Goal: Task Accomplishment & Management: Manage account settings

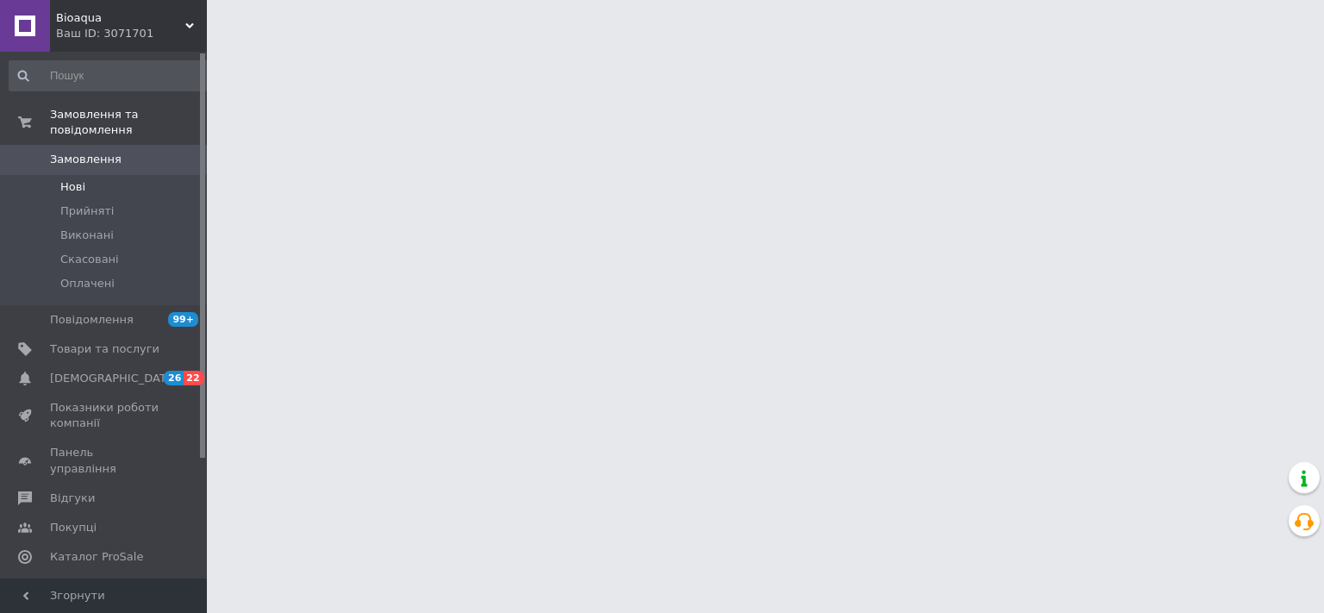
click at [75, 179] on span "Нові" at bounding box center [72, 187] width 25 height 16
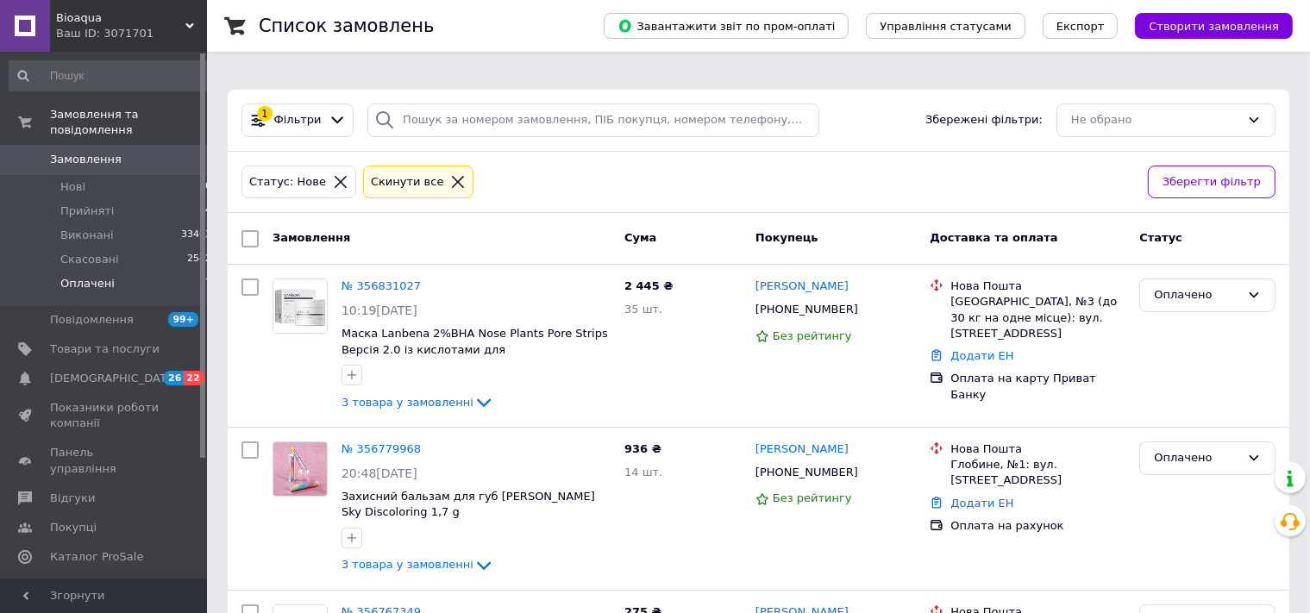
click at [122, 272] on li "Оплачені 7" at bounding box center [111, 288] width 222 height 33
click at [88, 276] on span "Оплачені" at bounding box center [87, 284] width 54 height 16
click at [99, 175] on li "Нові 0" at bounding box center [111, 187] width 222 height 24
click at [69, 179] on span "Нові" at bounding box center [72, 187] width 25 height 16
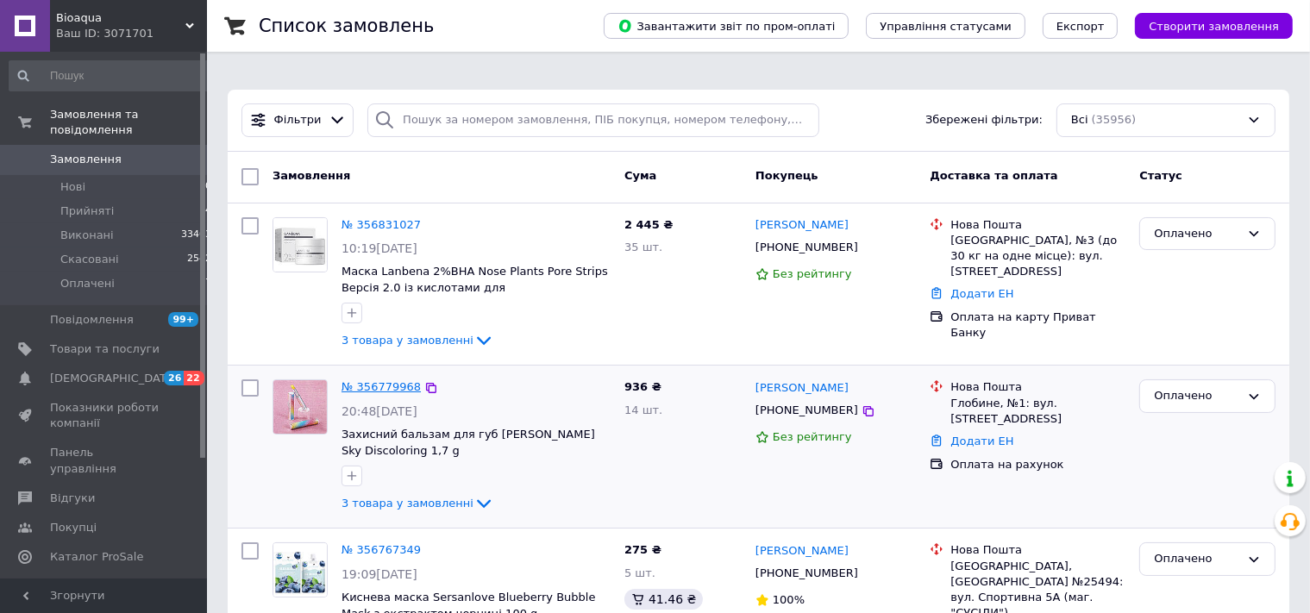
click at [405, 380] on link "№ 356779968" at bounding box center [380, 386] width 79 height 13
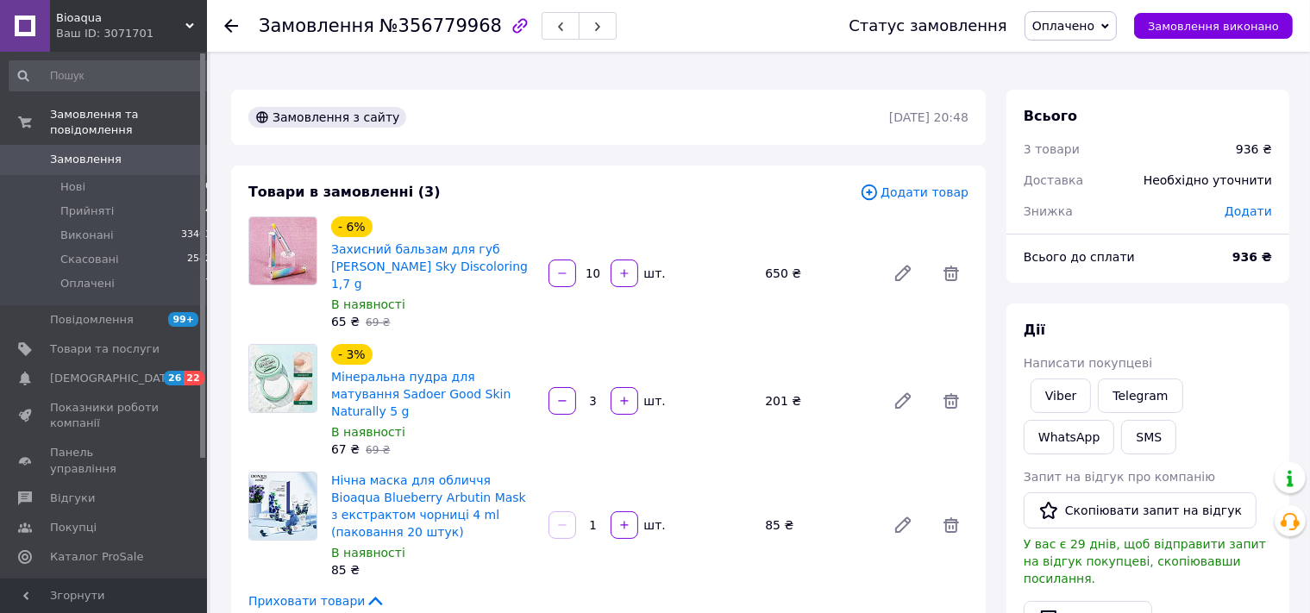
click at [923, 184] on span "Додати товар" at bounding box center [914, 192] width 109 height 19
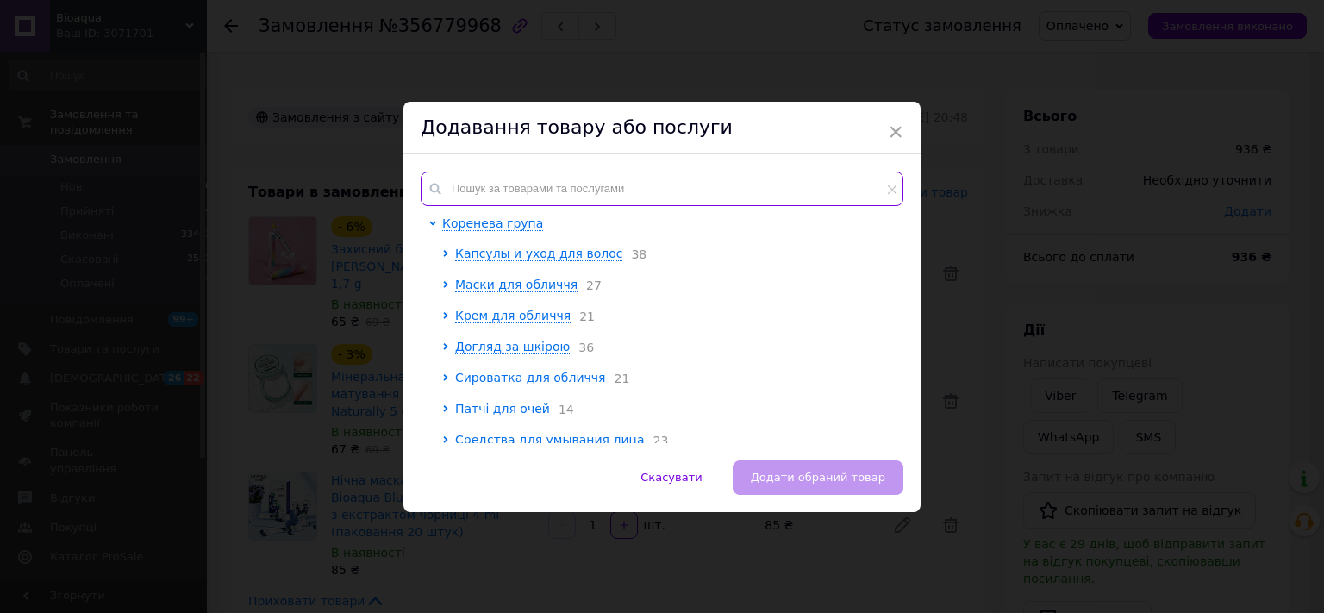
click at [614, 184] on input "text" at bounding box center [662, 189] width 483 height 34
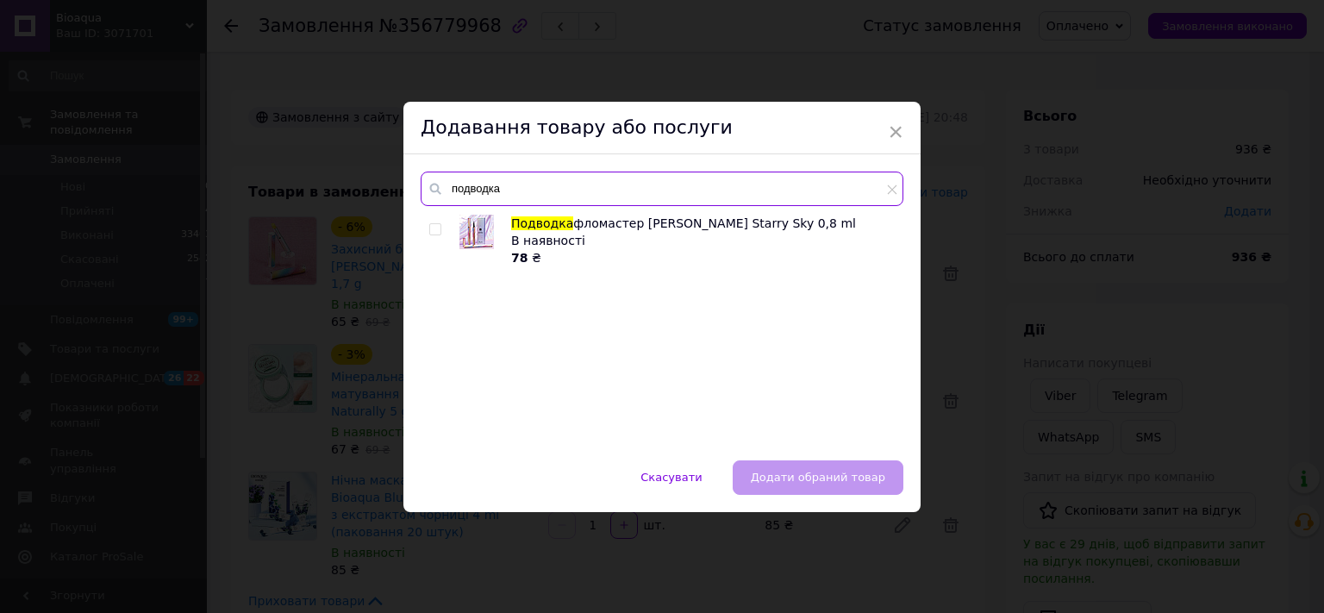
type input "подводка"
click at [429, 229] on input "checkbox" at bounding box center [434, 229] width 11 height 11
checkbox input "true"
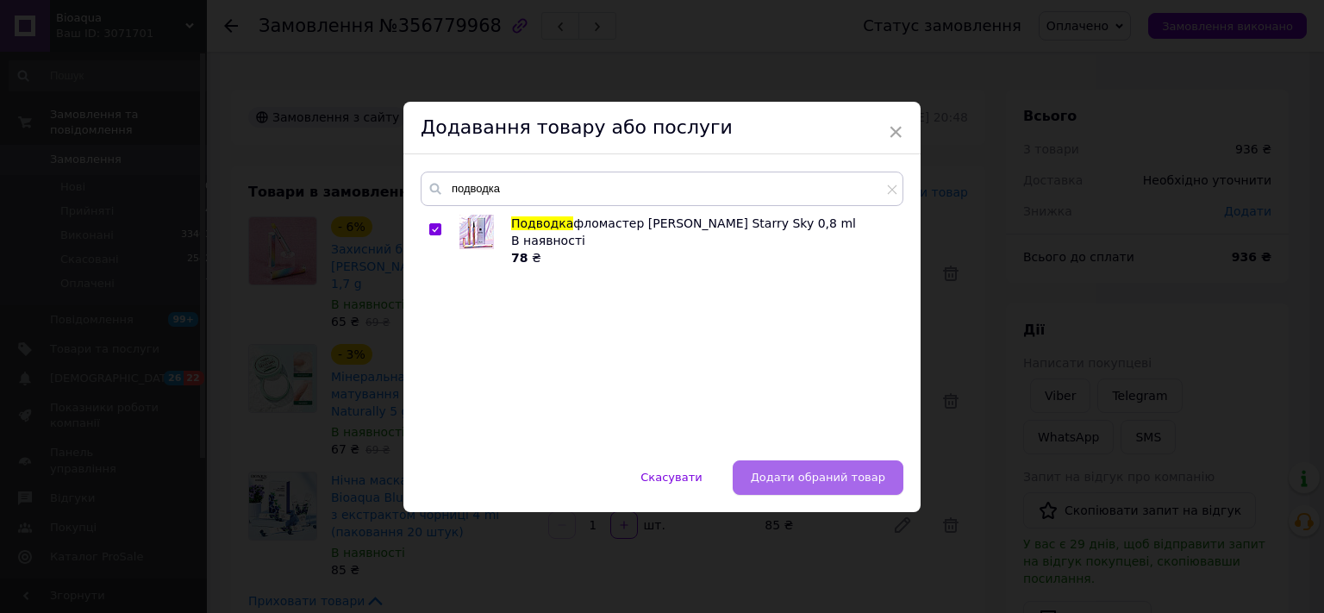
click at [829, 482] on span "Додати обраний товар" at bounding box center [818, 477] width 134 height 13
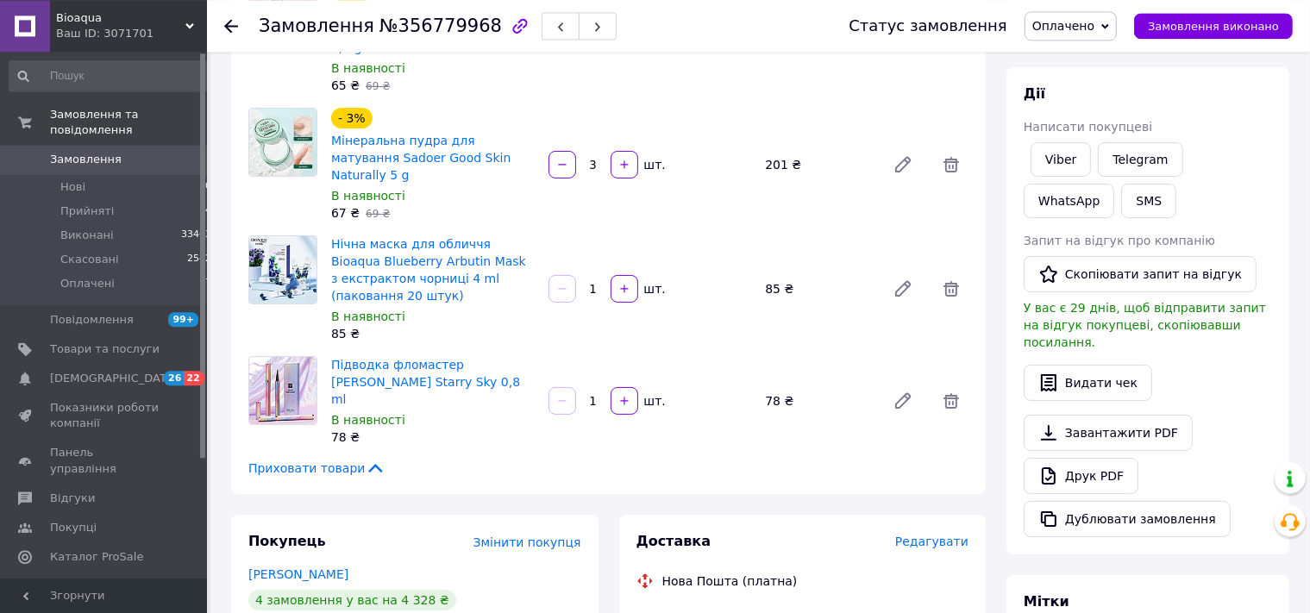
scroll to position [272, 0]
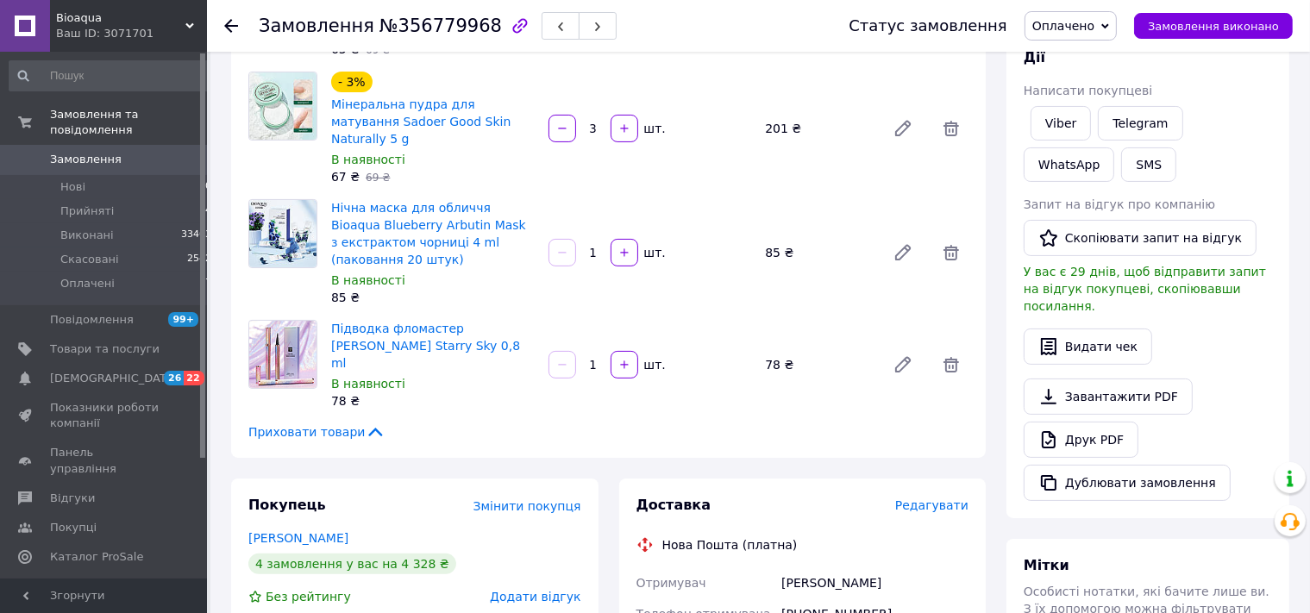
drag, startPoint x: 595, startPoint y: 287, endPoint x: 585, endPoint y: 287, distance: 10.3
click at [585, 359] on input "1" at bounding box center [593, 365] width 28 height 13
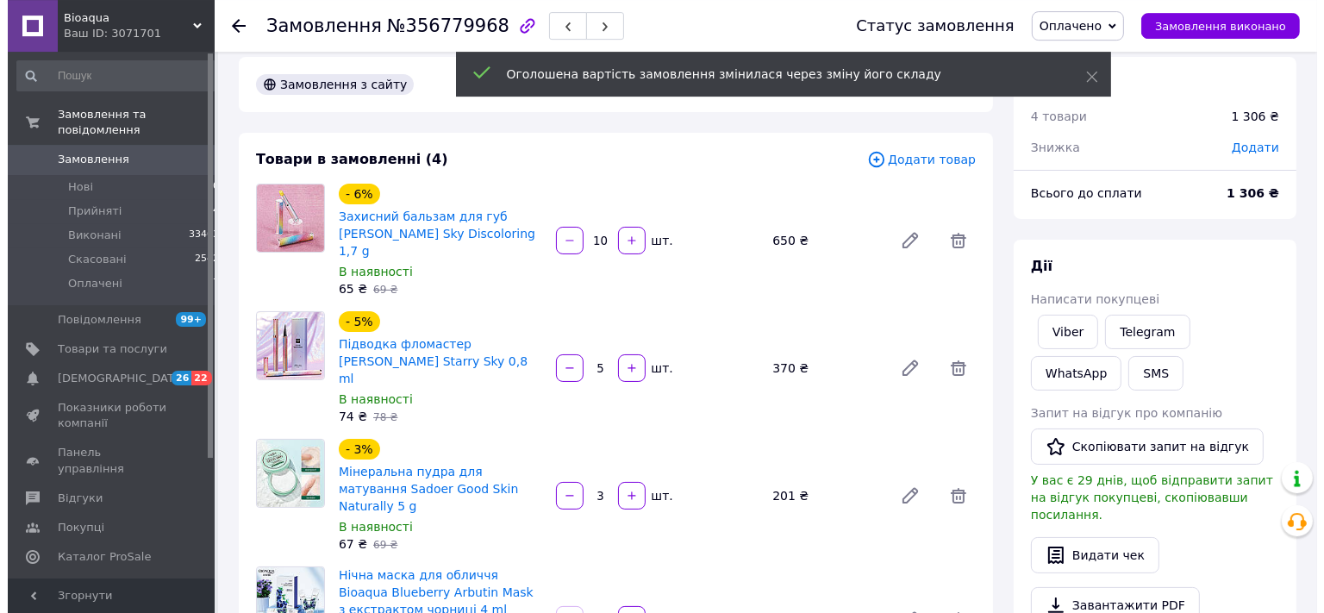
scroll to position [0, 0]
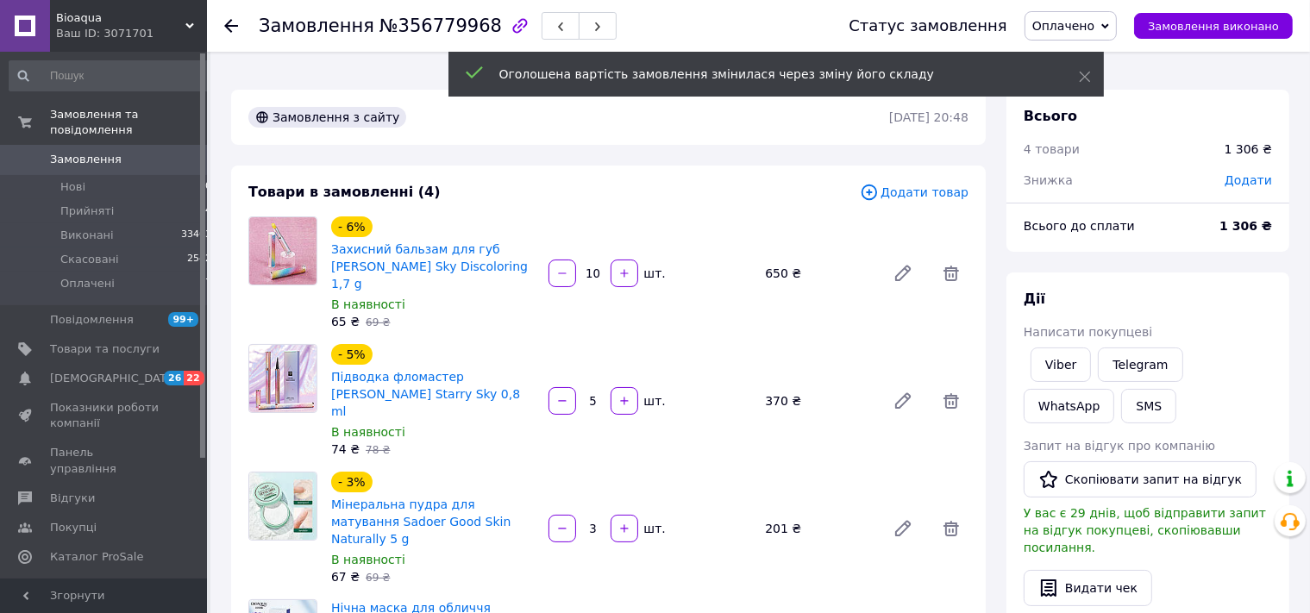
type input "5"
click at [924, 183] on span "Додати товар" at bounding box center [914, 192] width 109 height 19
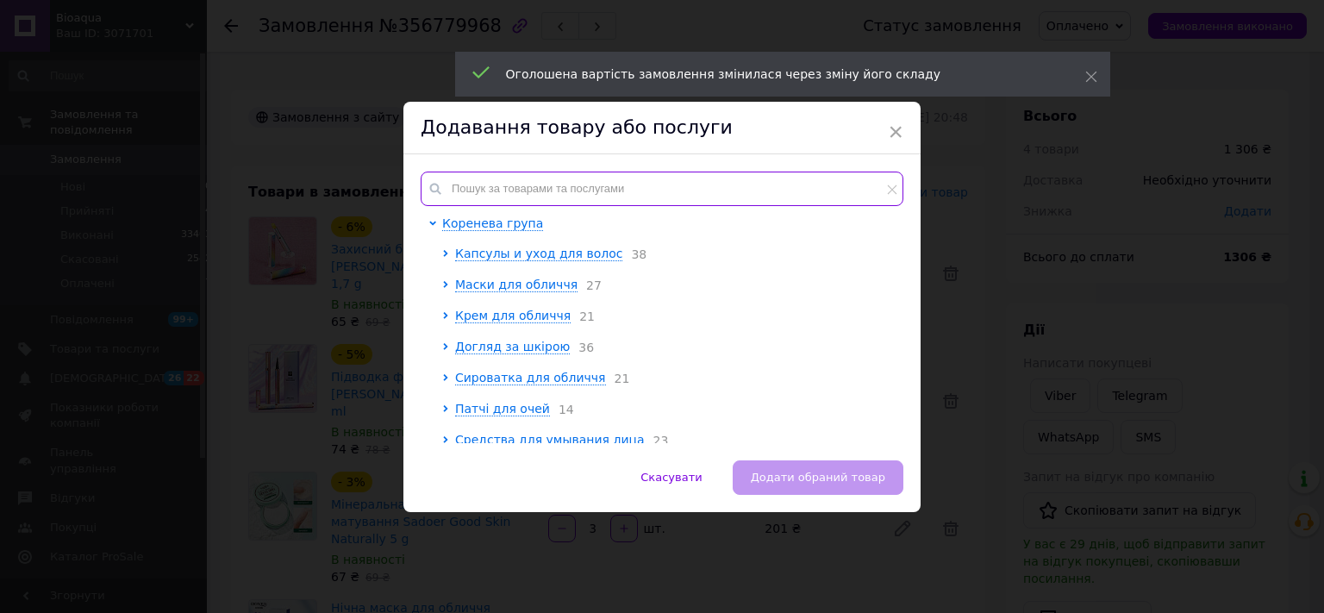
click at [622, 181] on input "text" at bounding box center [662, 189] width 483 height 34
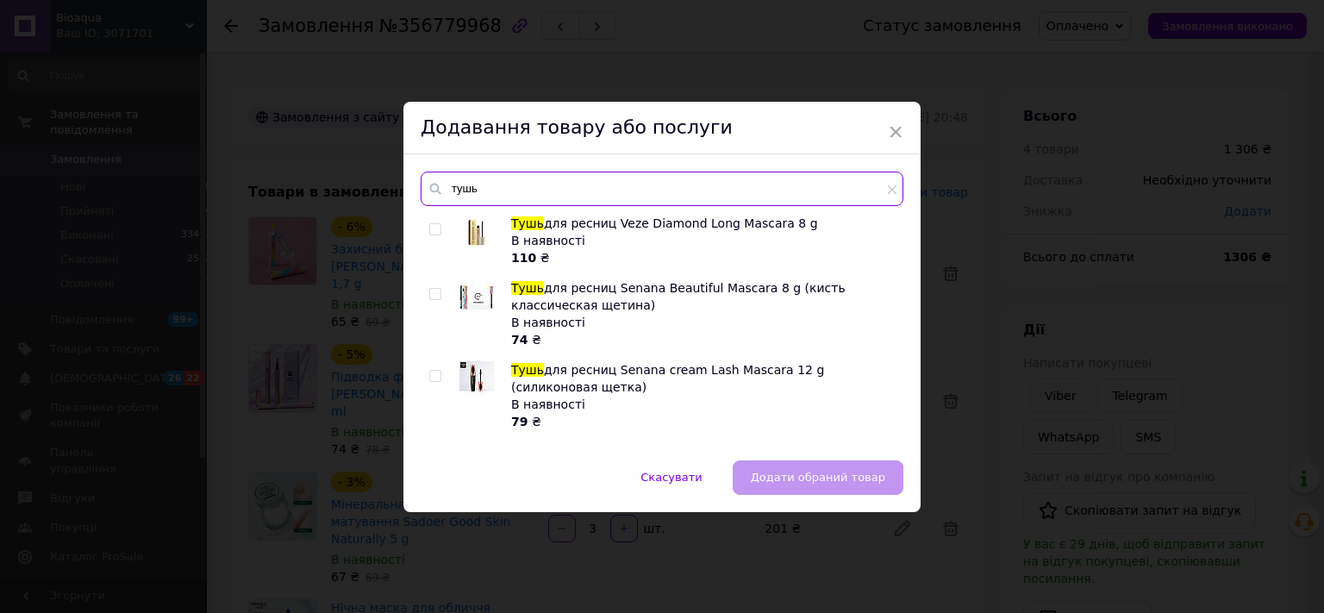
type input "тушь"
click at [429, 295] on input "checkbox" at bounding box center [434, 294] width 11 height 11
checkbox input "true"
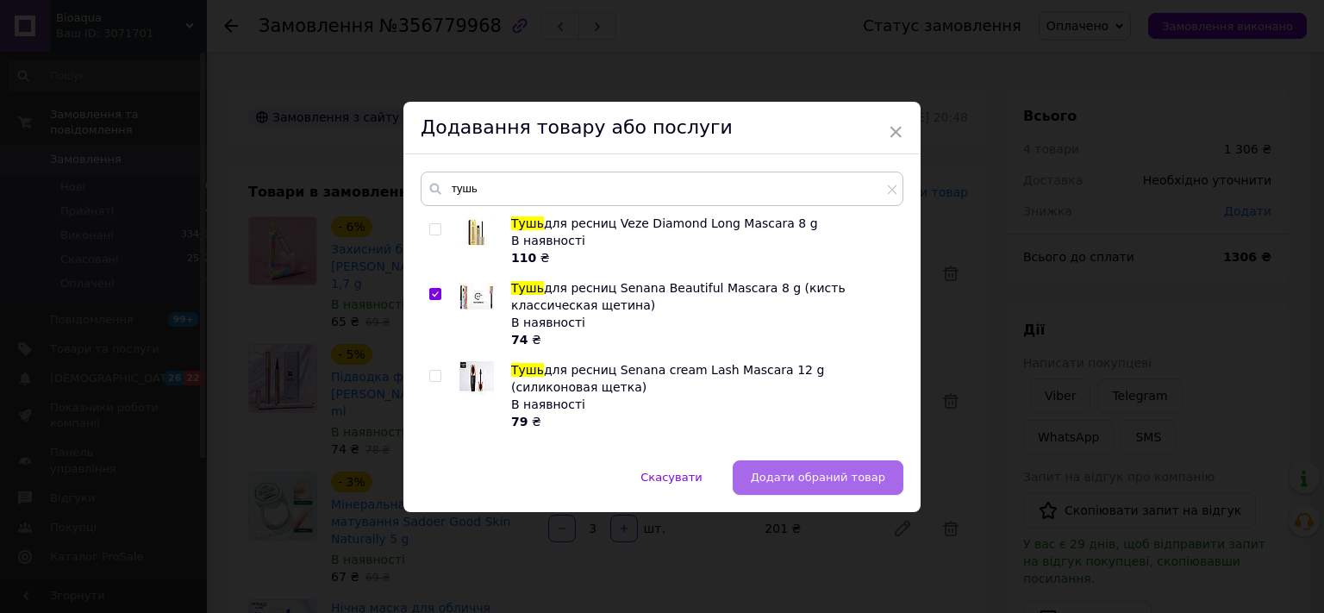
click at [797, 474] on span "Додати обраний товар" at bounding box center [818, 477] width 134 height 13
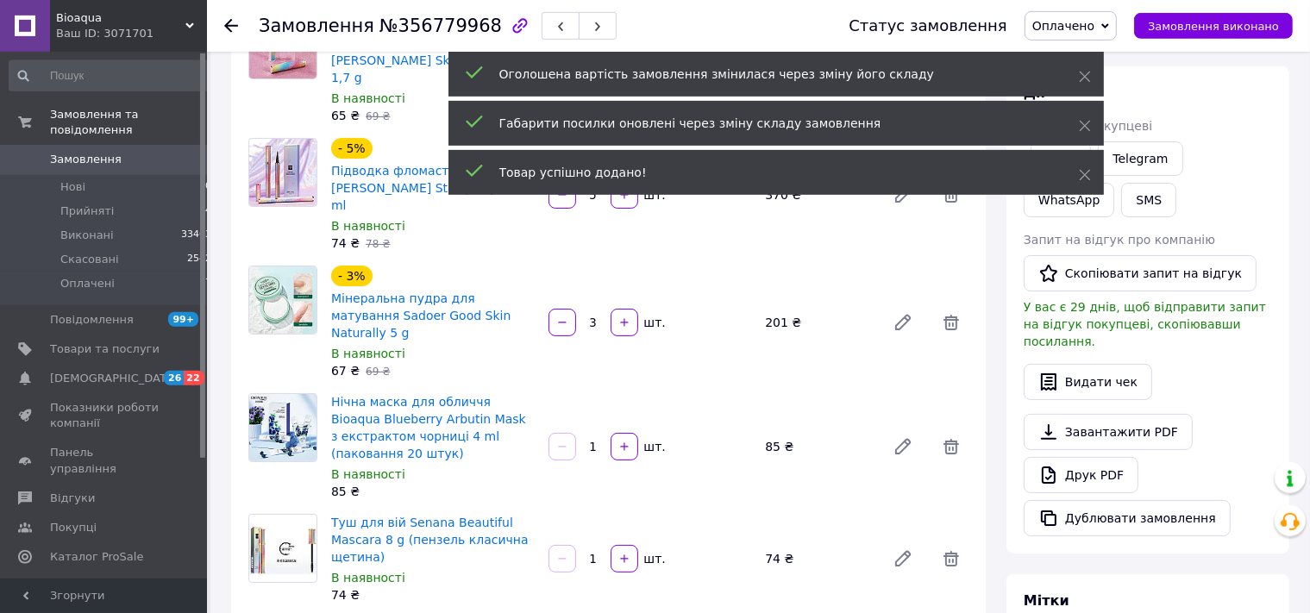
scroll to position [272, 0]
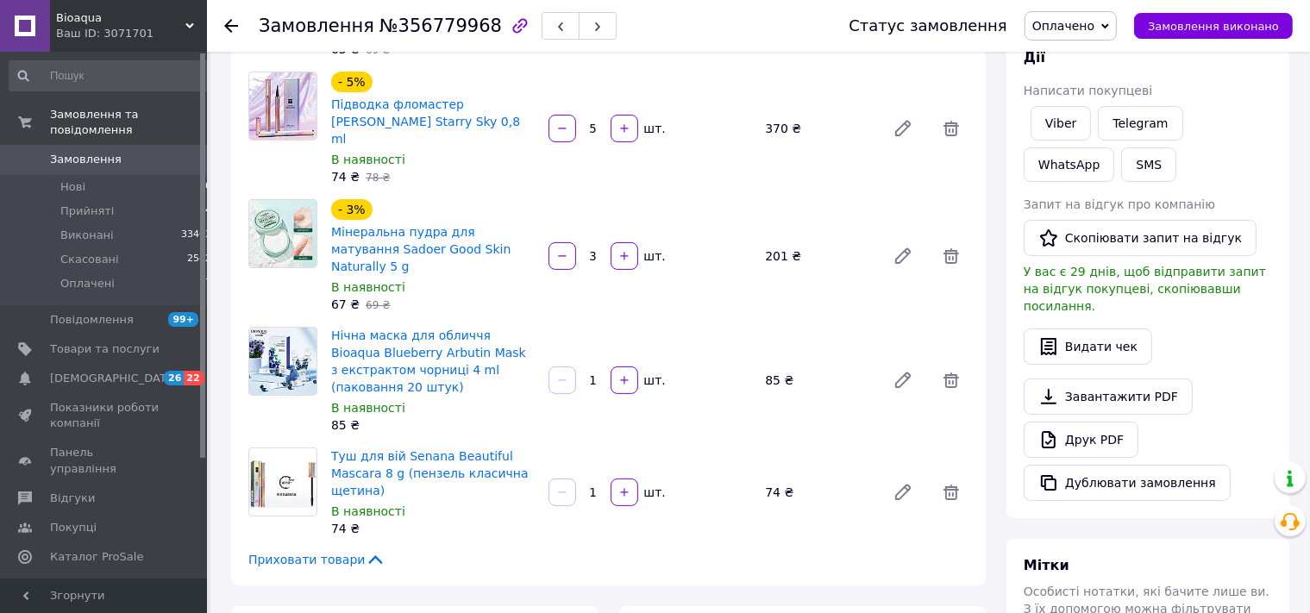
drag, startPoint x: 598, startPoint y: 401, endPoint x: 589, endPoint y: 401, distance: 9.5
click at [589, 486] on input "1" at bounding box center [593, 492] width 28 height 13
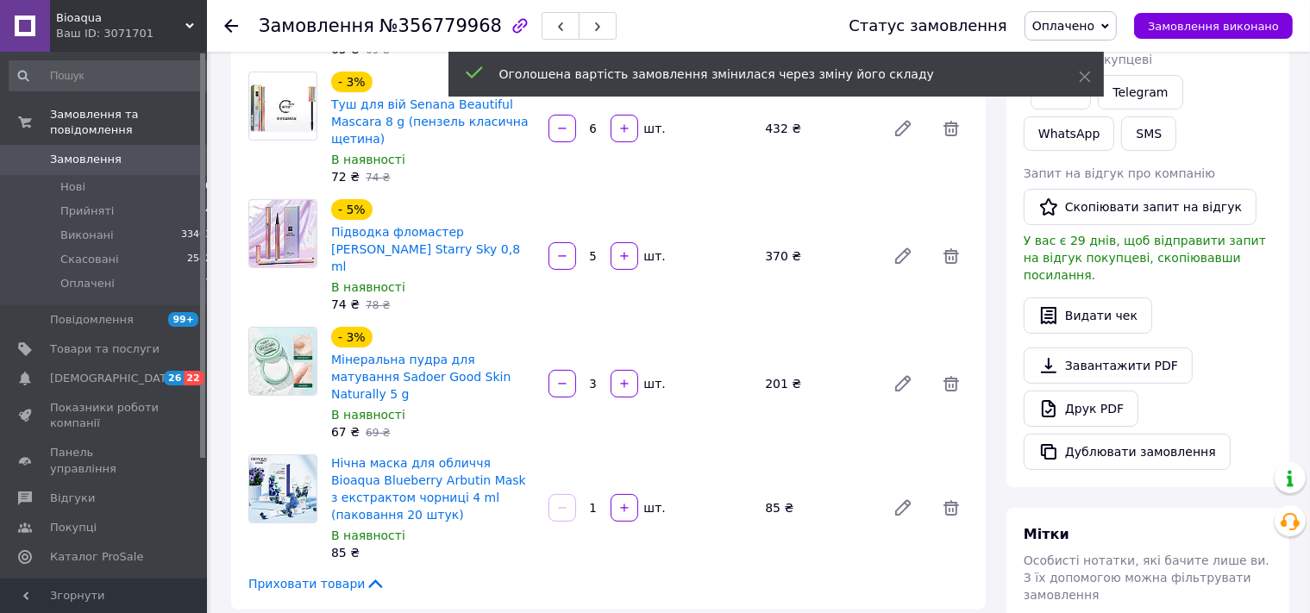
type input "6"
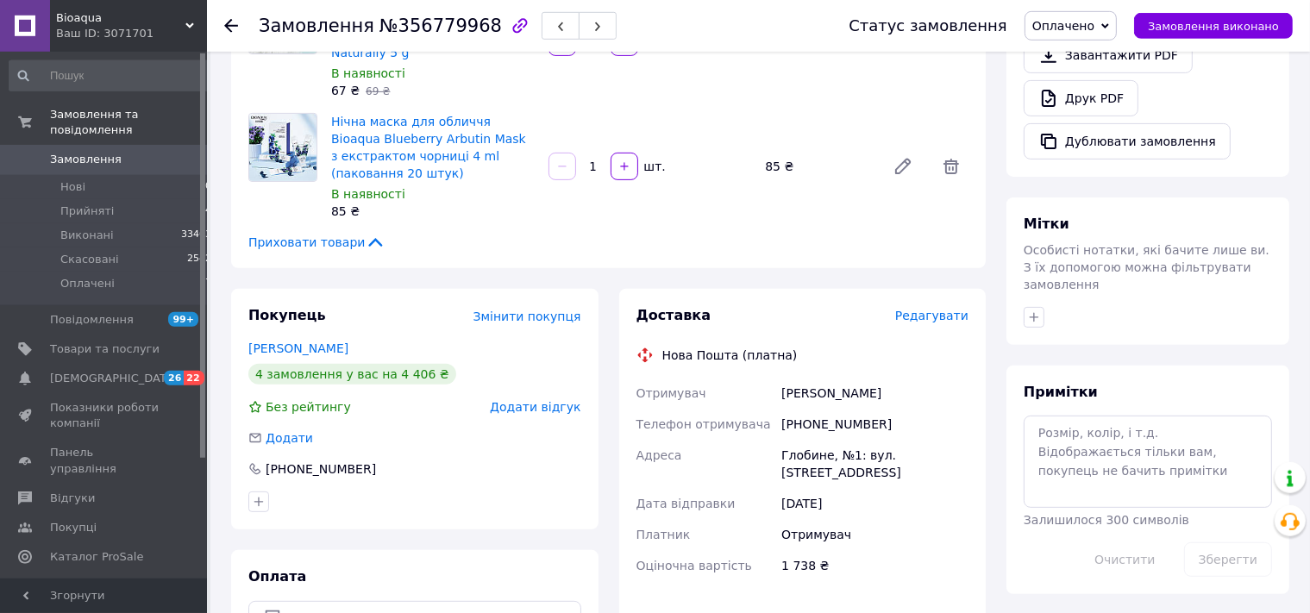
scroll to position [91, 0]
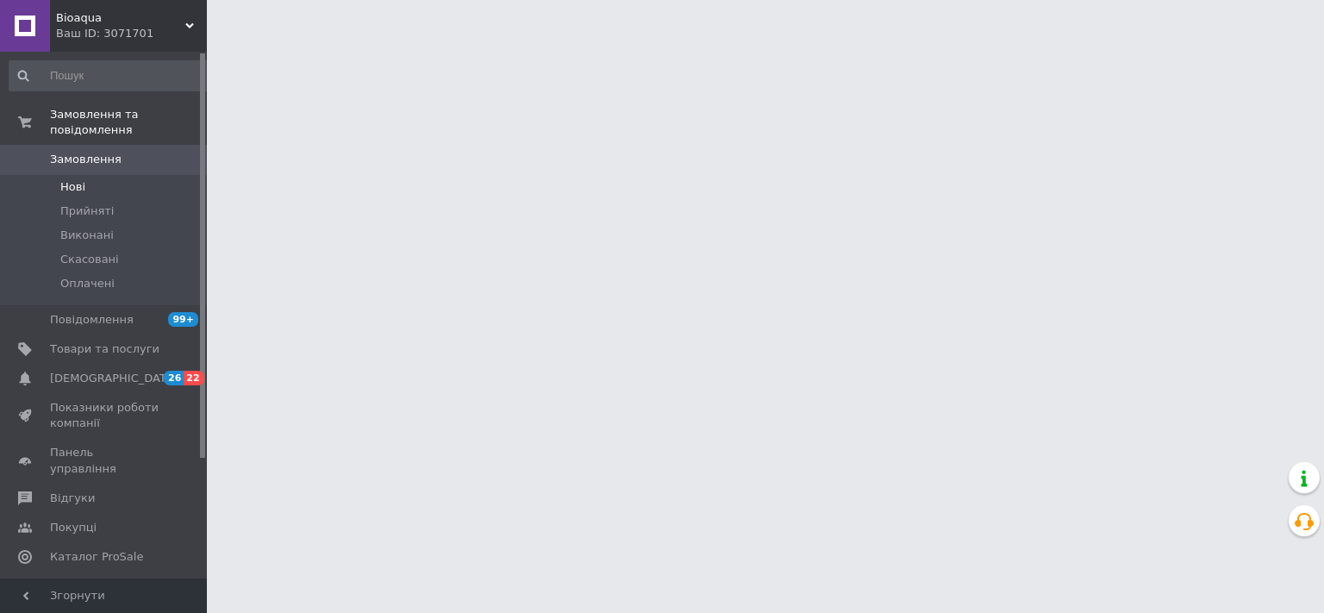
click at [67, 179] on span "Нові" at bounding box center [72, 187] width 25 height 16
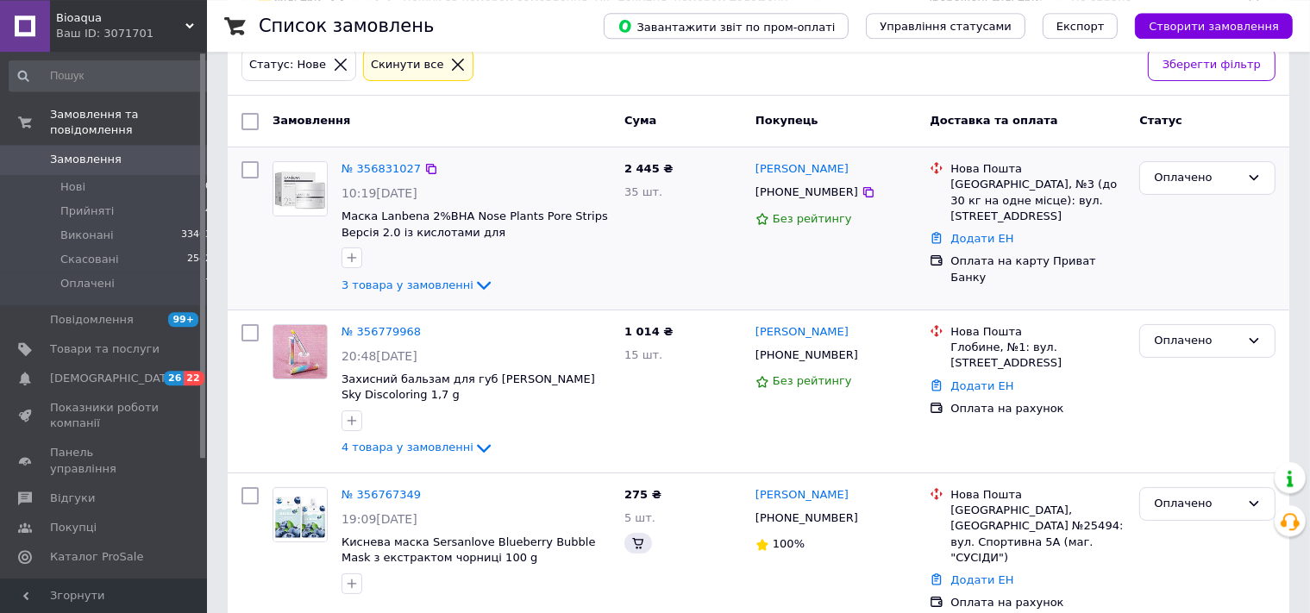
scroll to position [182, 0]
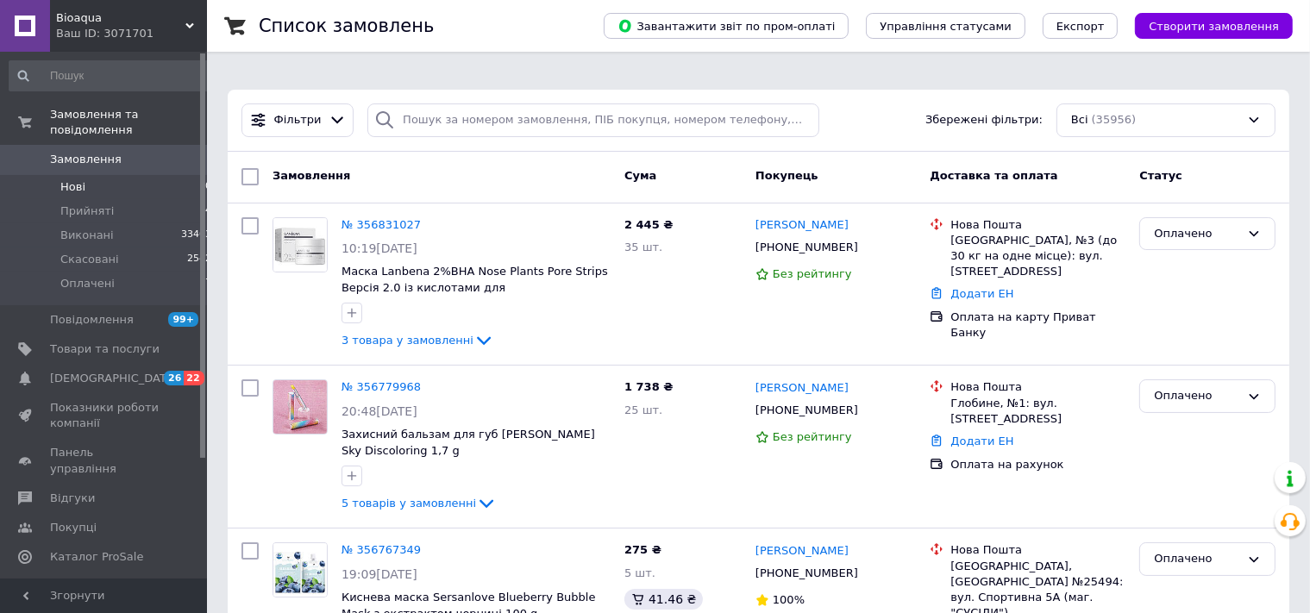
click at [94, 175] on li "Нові 0" at bounding box center [111, 187] width 222 height 24
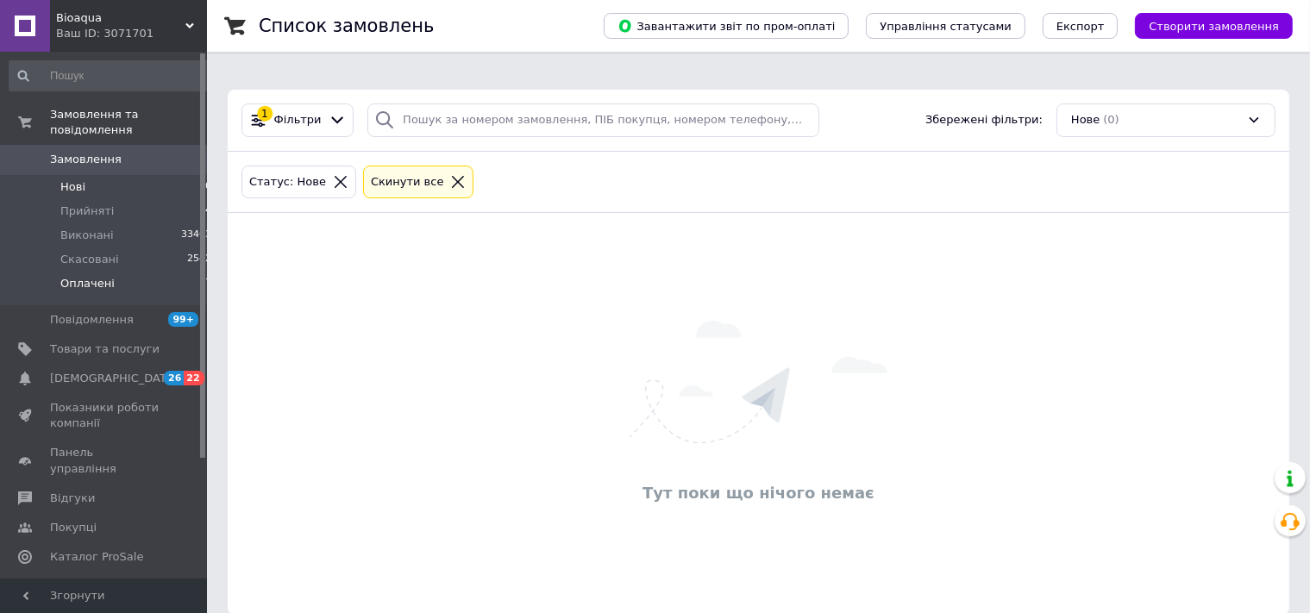
click at [97, 276] on span "Оплачені" at bounding box center [87, 284] width 54 height 16
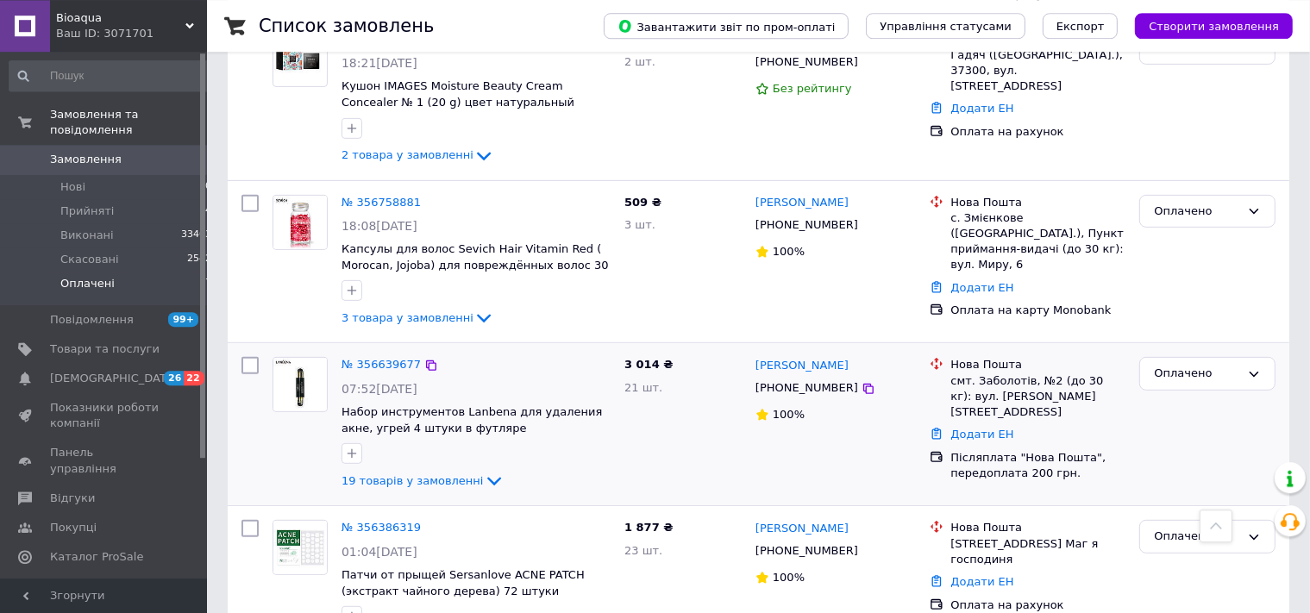
scroll to position [765, 0]
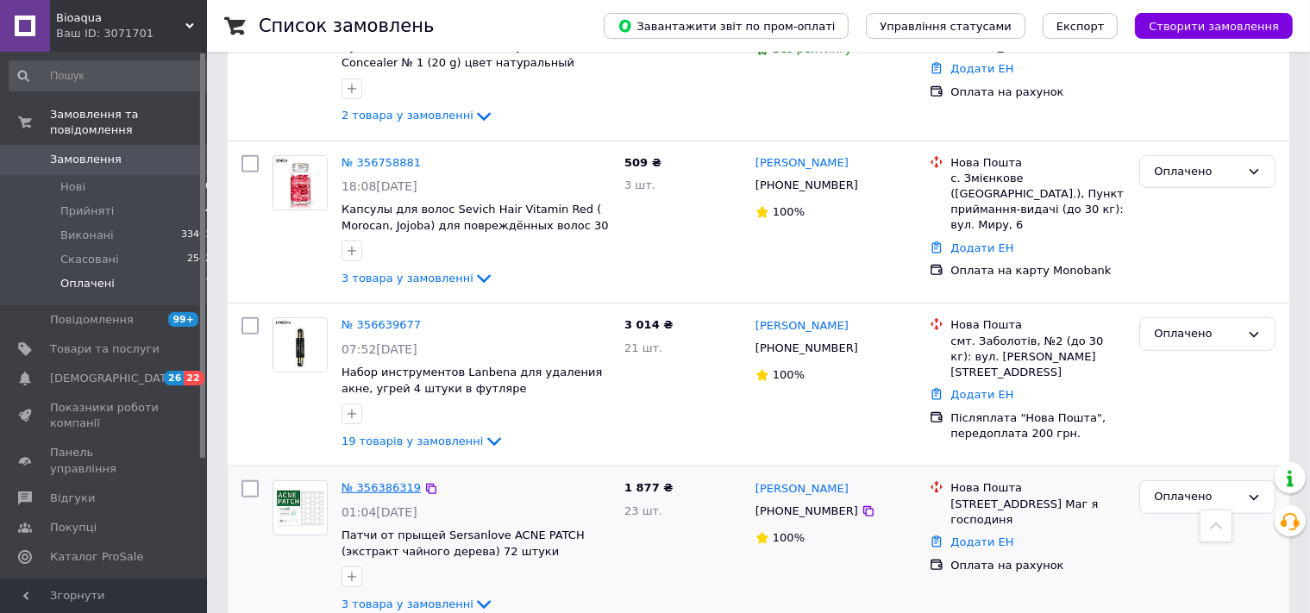
click at [385, 481] on link "№ 356386319" at bounding box center [380, 487] width 79 height 13
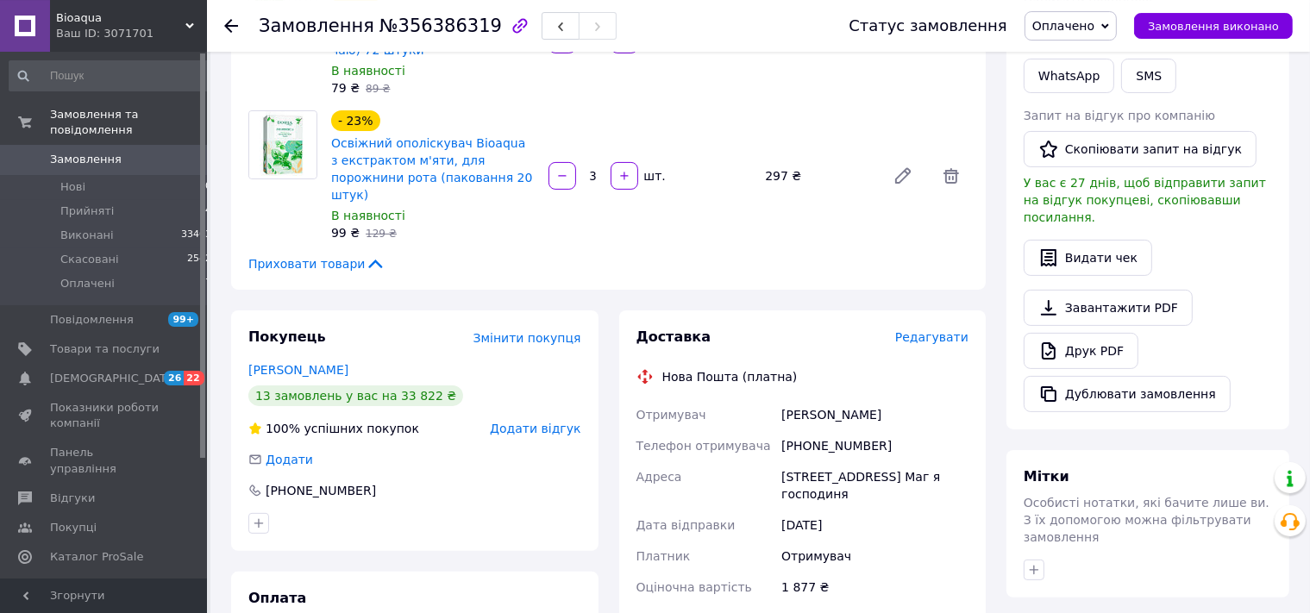
scroll to position [455, 0]
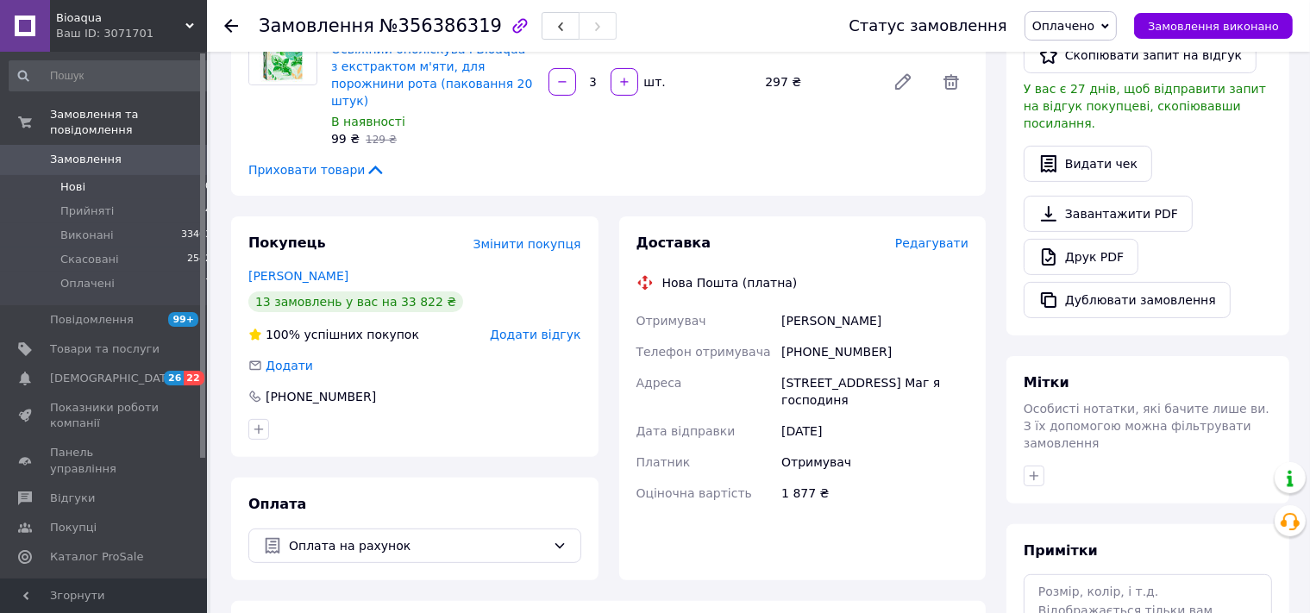
click at [106, 175] on li "Нові 0" at bounding box center [111, 187] width 222 height 24
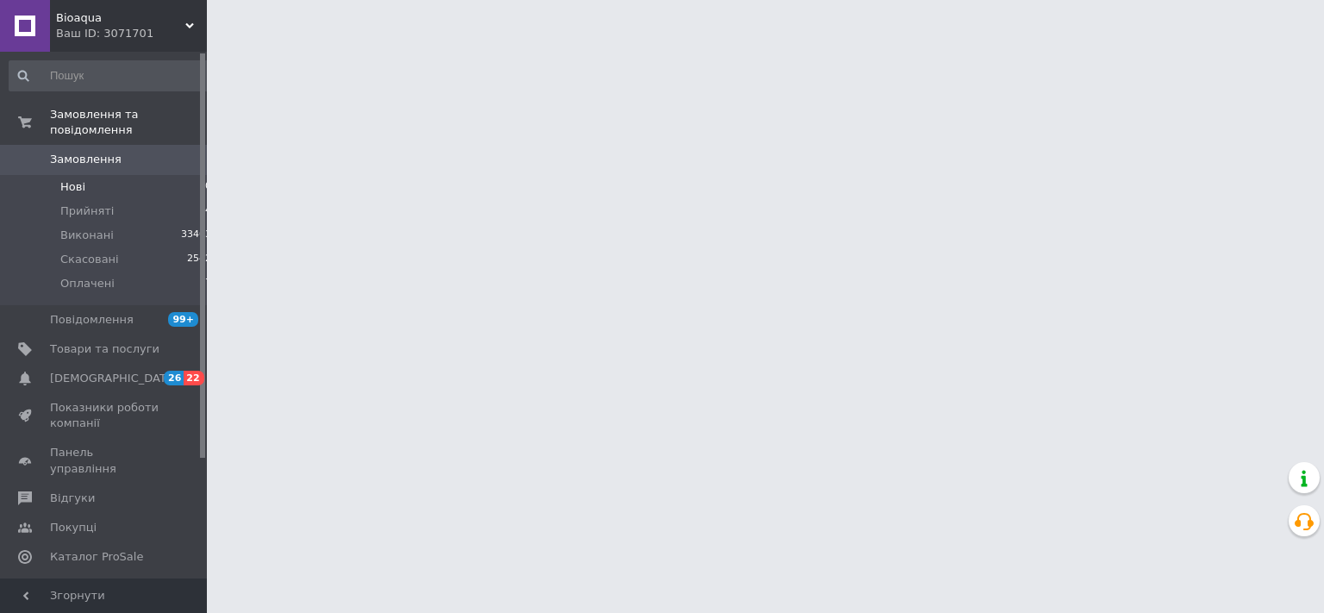
click at [84, 179] on span "Нові" at bounding box center [72, 187] width 25 height 16
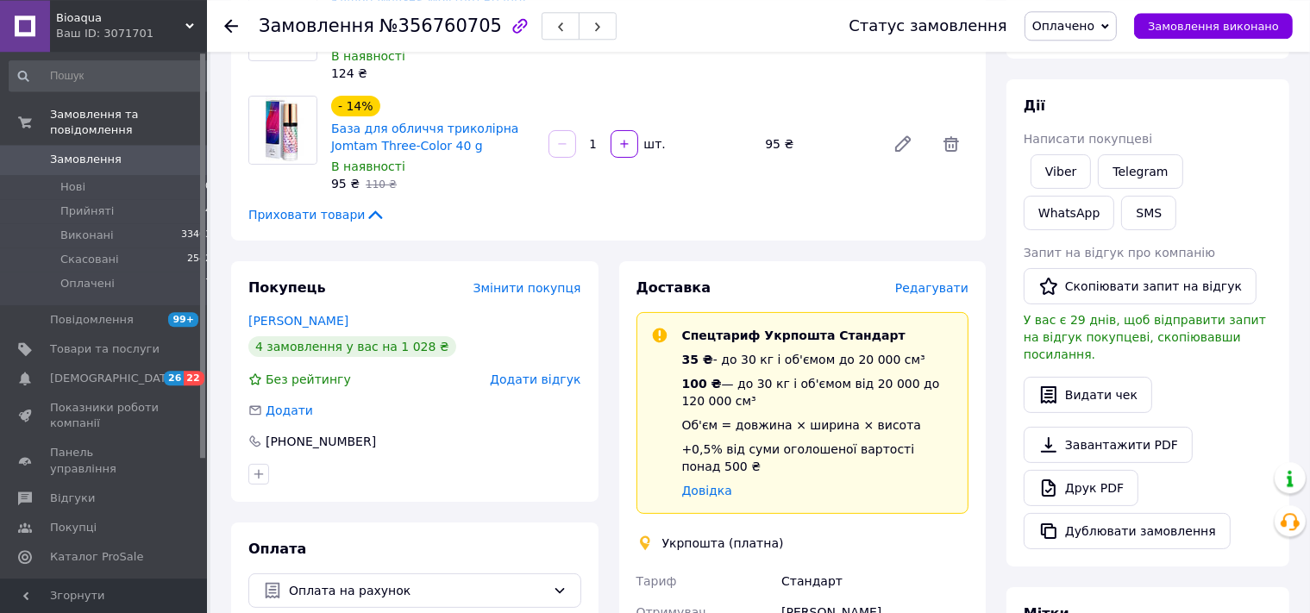
scroll to position [272, 0]
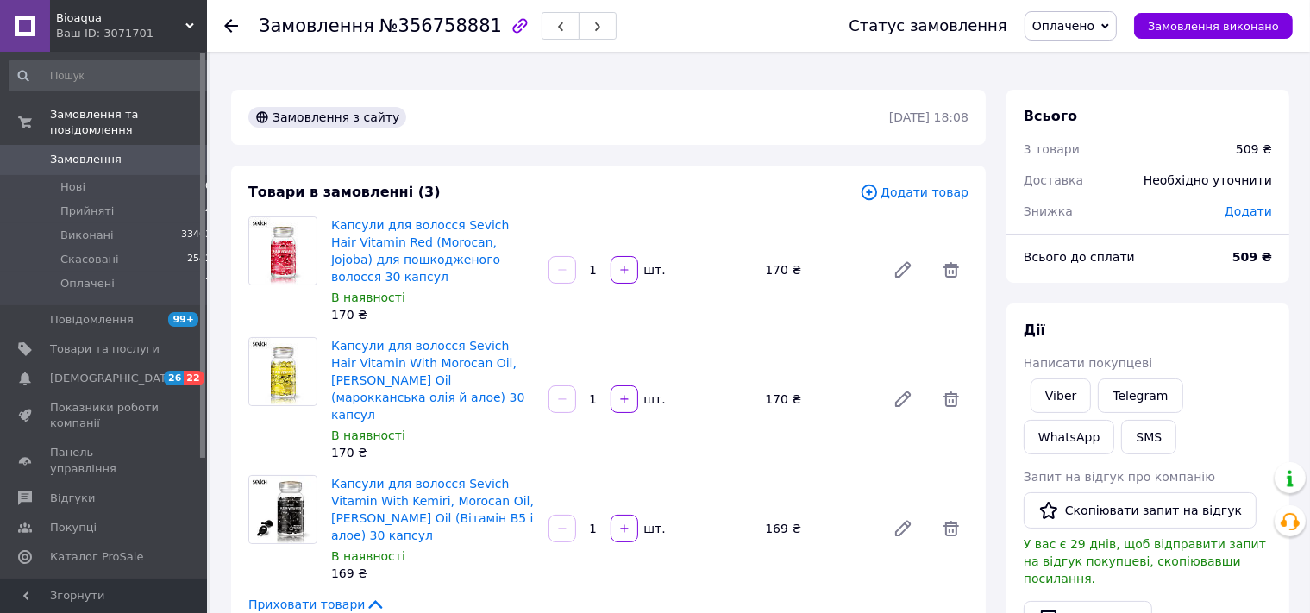
scroll to position [364, 0]
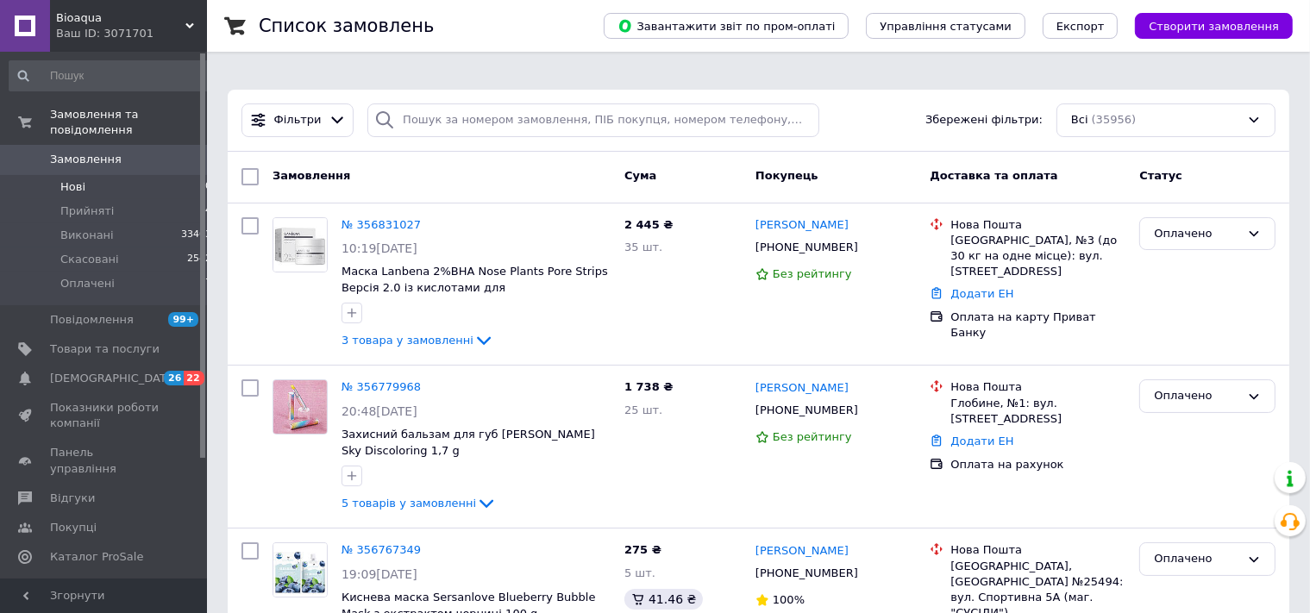
click at [91, 175] on li "Нові 0" at bounding box center [111, 187] width 222 height 24
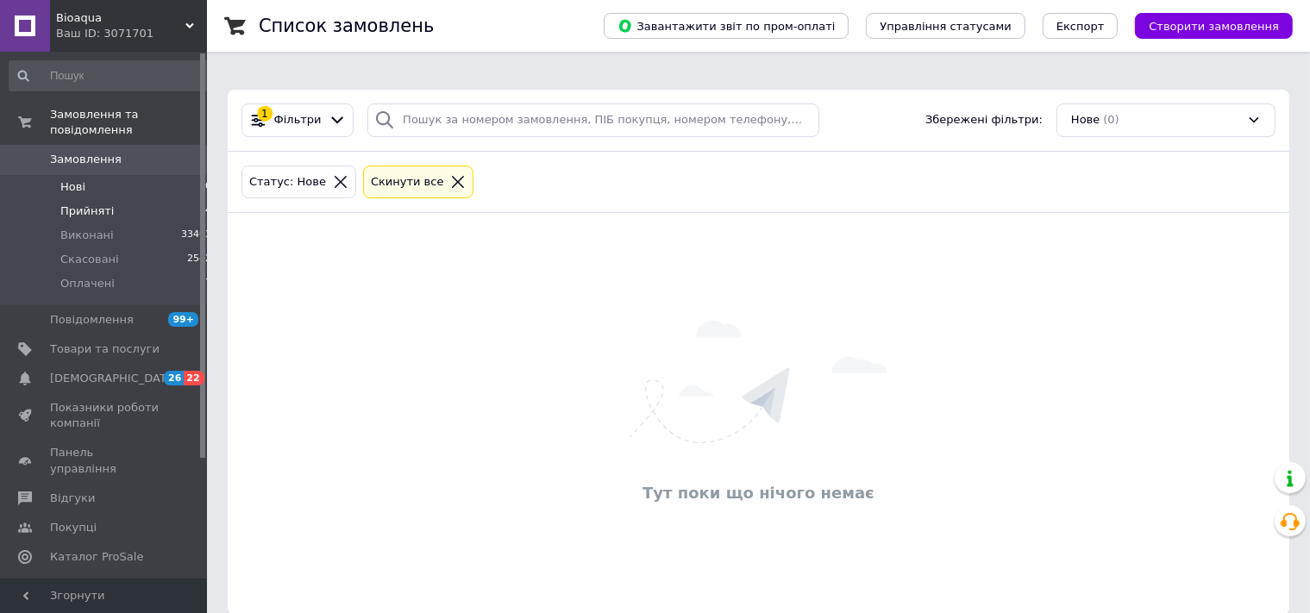
click at [98, 203] on span "Прийняті" at bounding box center [86, 211] width 53 height 16
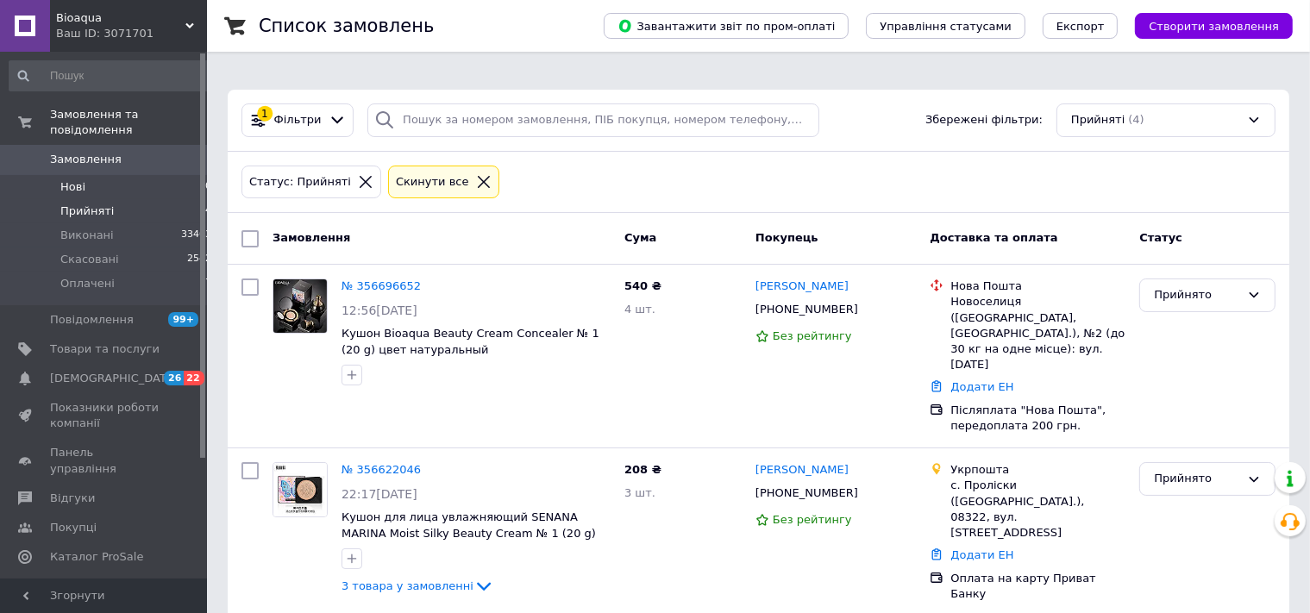
click at [85, 175] on li "Нові 0" at bounding box center [111, 187] width 222 height 24
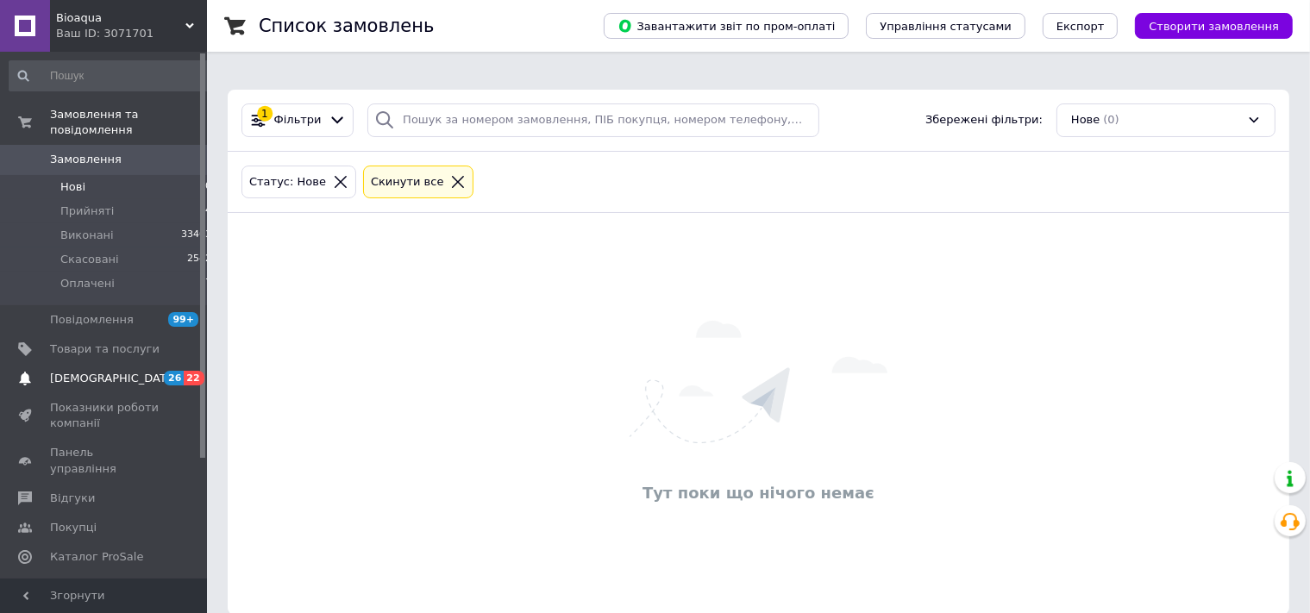
click at [81, 371] on span "[DEMOGRAPHIC_DATA]" at bounding box center [114, 379] width 128 height 16
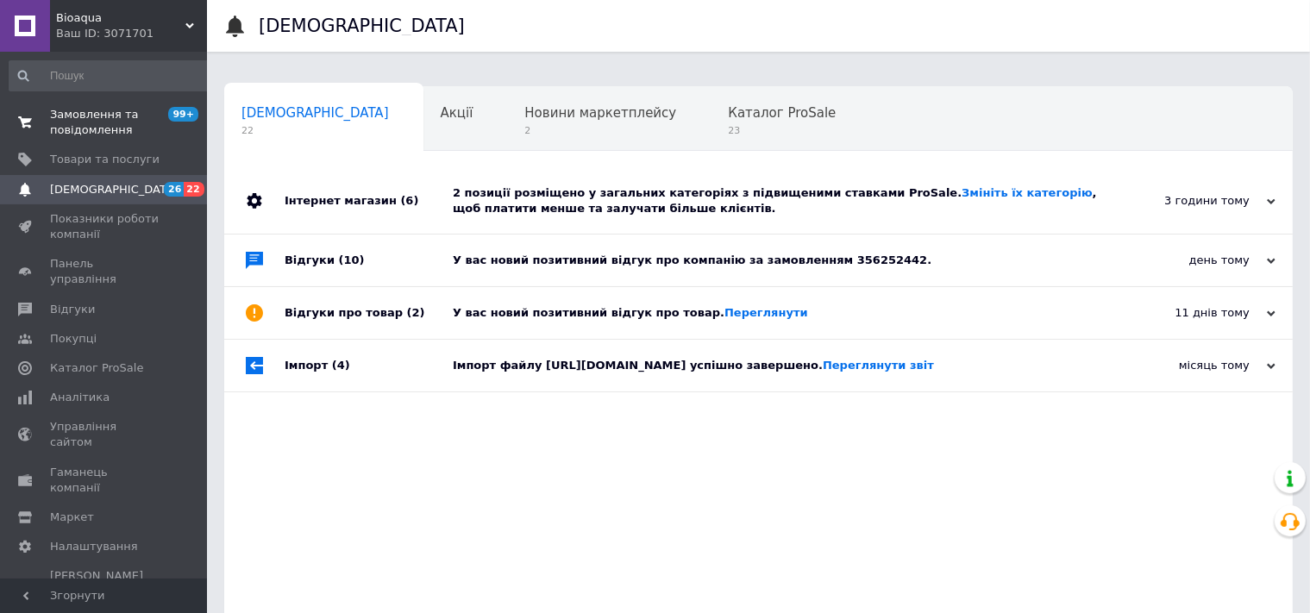
click at [82, 124] on span "Замовлення та повідомлення" at bounding box center [104, 122] width 109 height 31
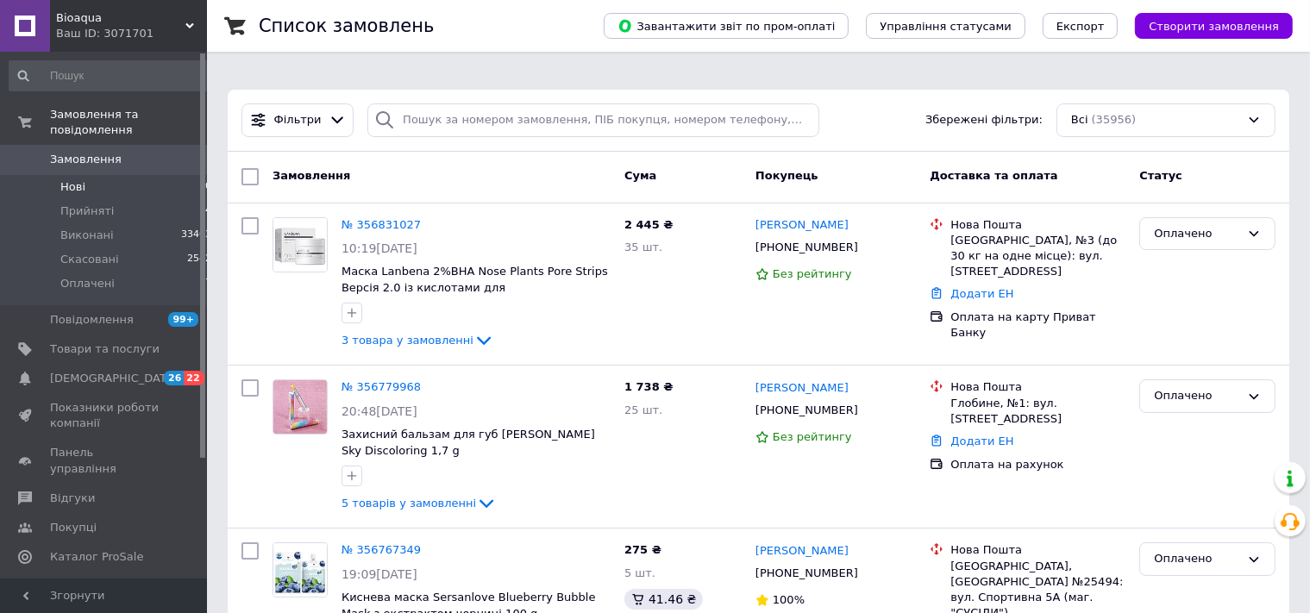
click at [81, 179] on span "Нові" at bounding box center [72, 187] width 25 height 16
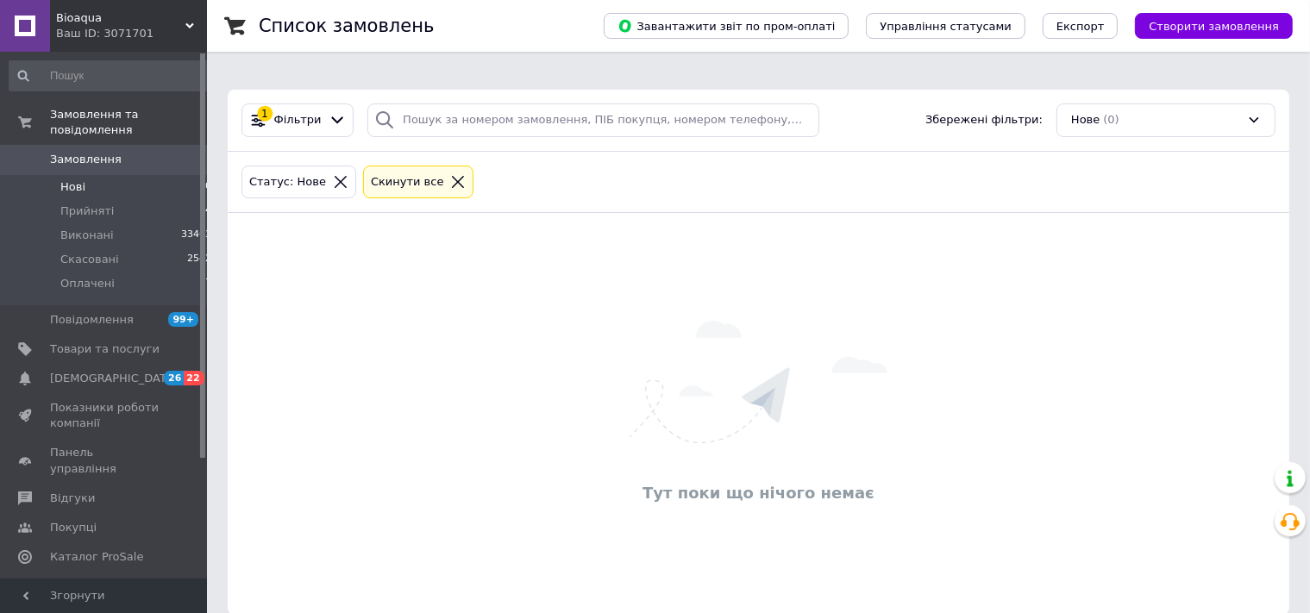
click at [76, 152] on span "Замовлення" at bounding box center [86, 160] width 72 height 16
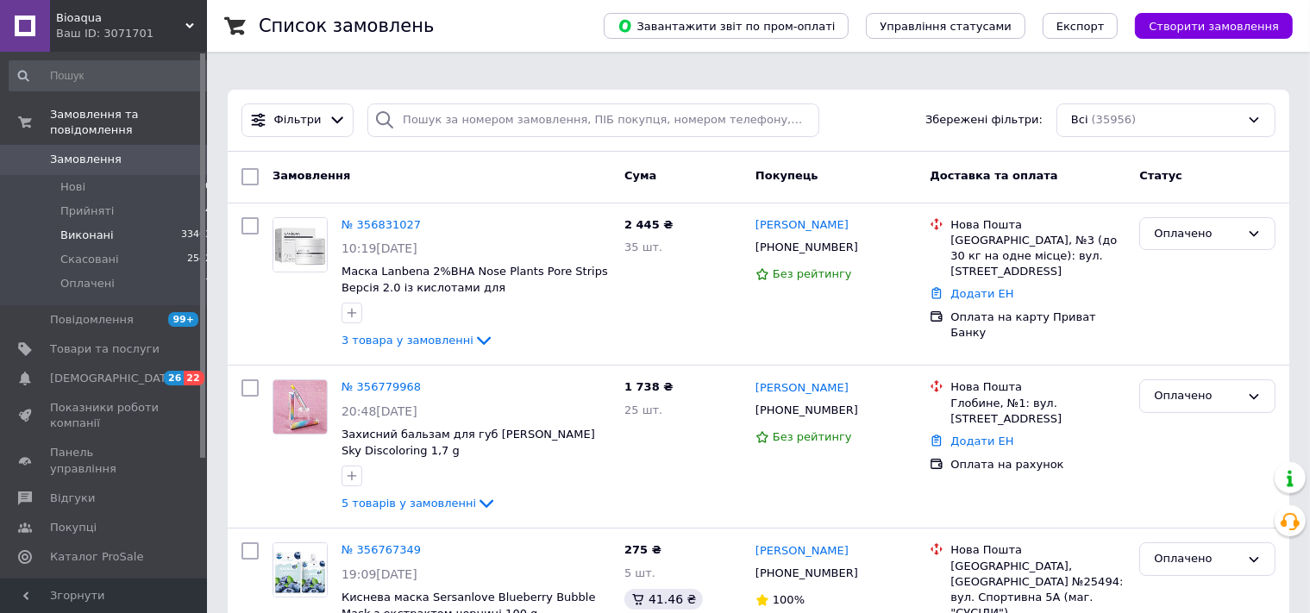
click at [77, 228] on span "Виконані" at bounding box center [86, 236] width 53 height 16
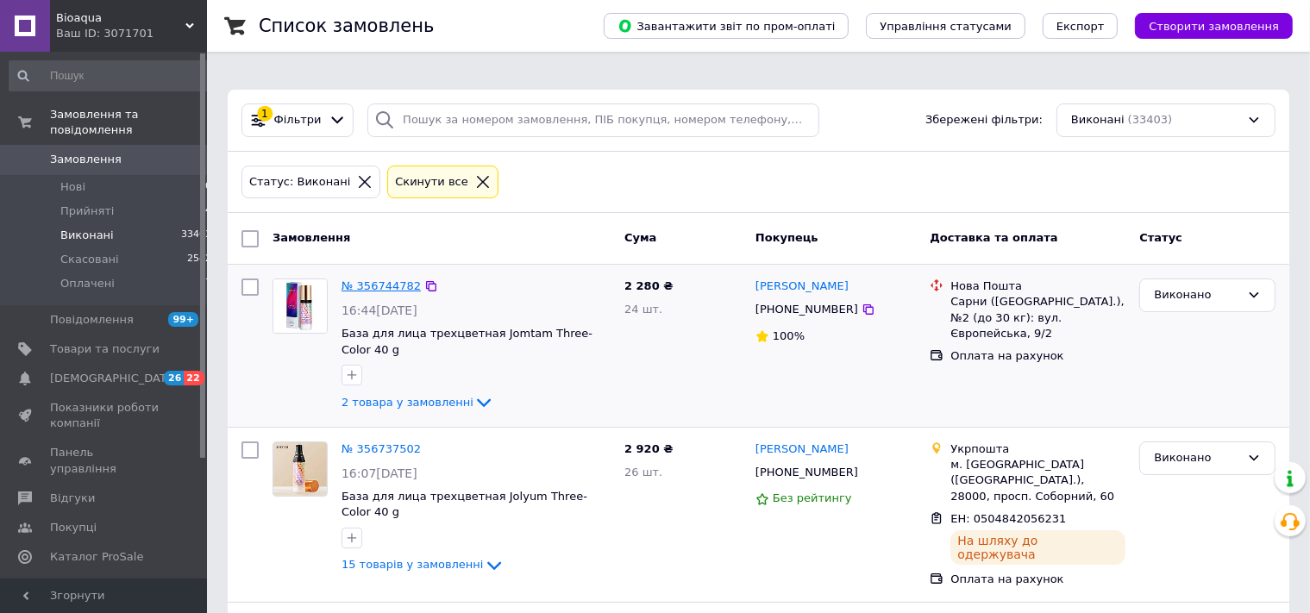
click at [372, 279] on link "№ 356744782" at bounding box center [380, 285] width 79 height 13
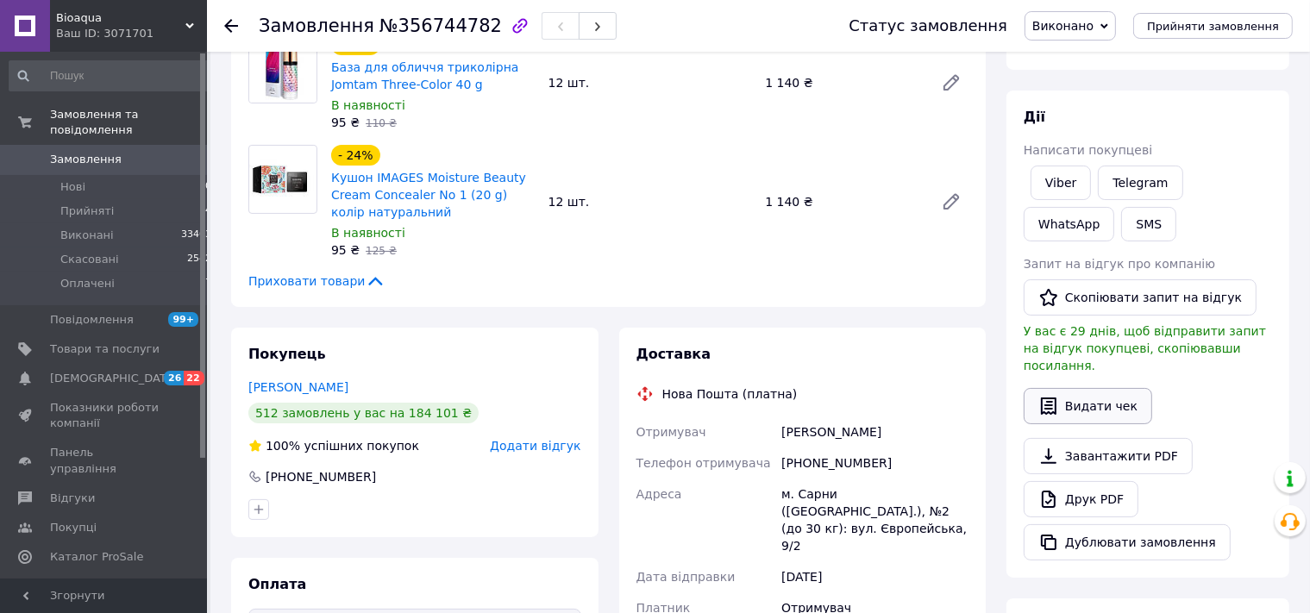
scroll to position [272, 0]
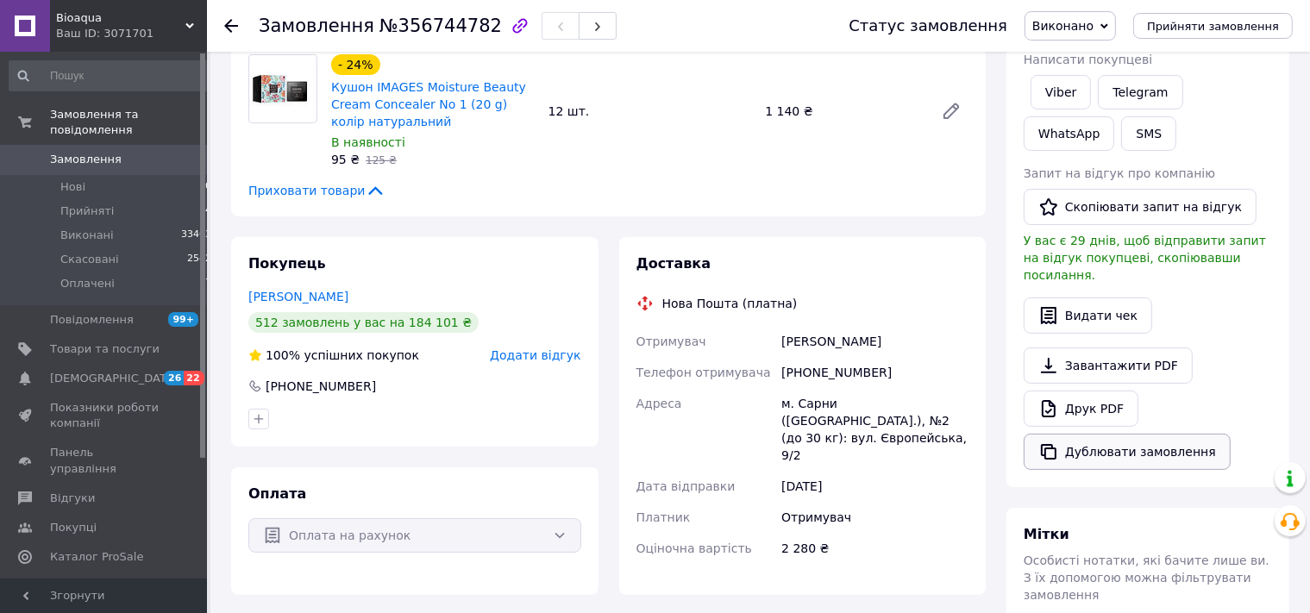
click at [1102, 434] on button "Дублювати замовлення" at bounding box center [1126, 452] width 207 height 36
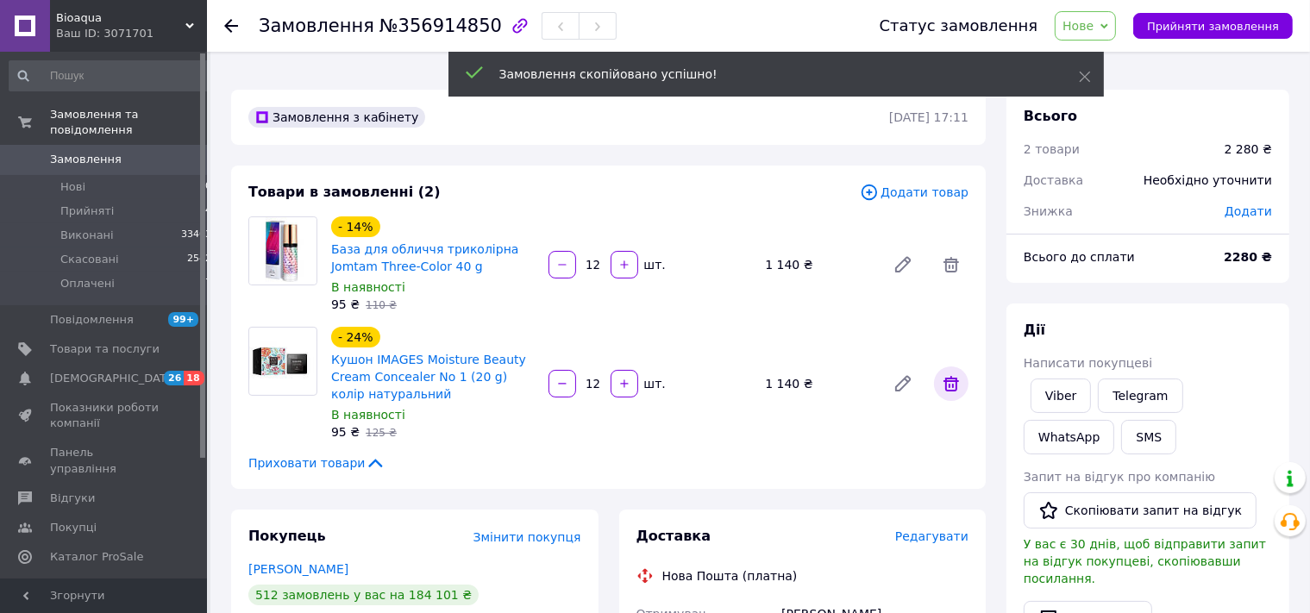
click at [957, 376] on icon at bounding box center [951, 384] width 16 height 16
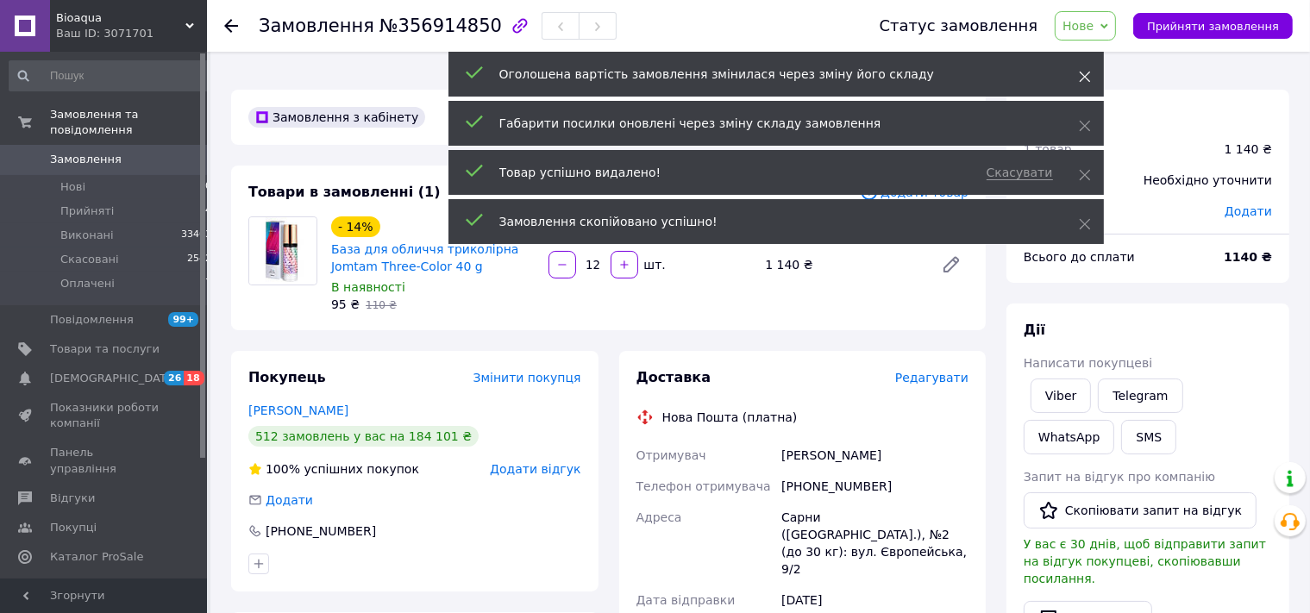
click at [1084, 78] on icon at bounding box center [1085, 77] width 12 height 12
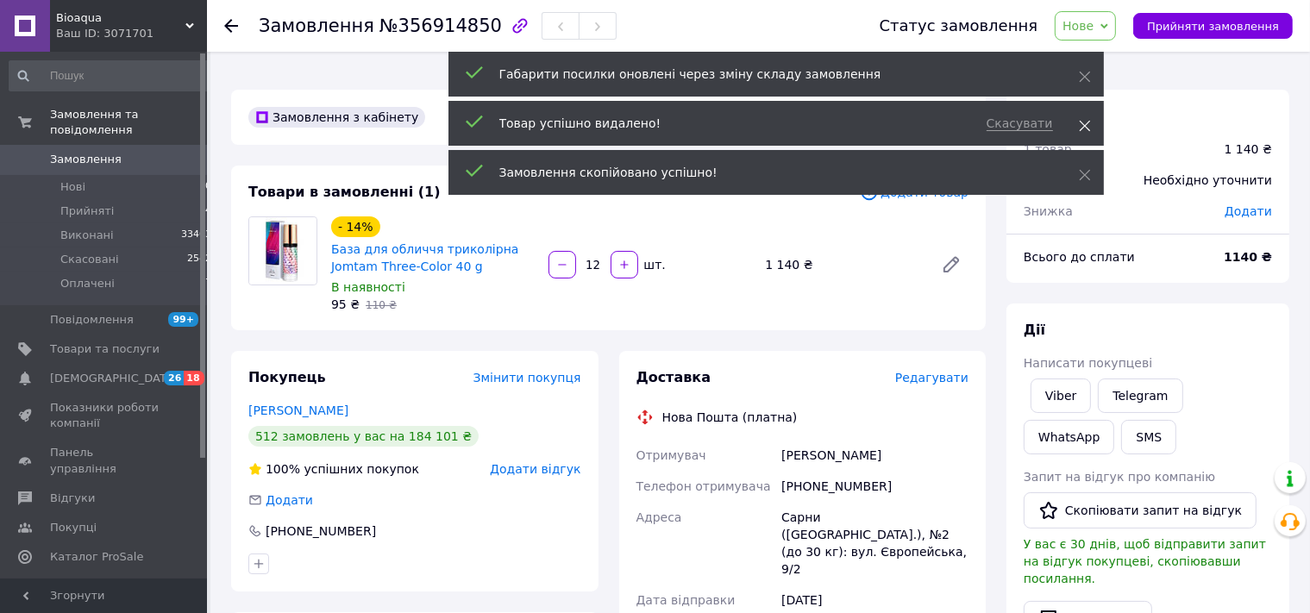
click at [1084, 124] on icon at bounding box center [1085, 126] width 12 height 12
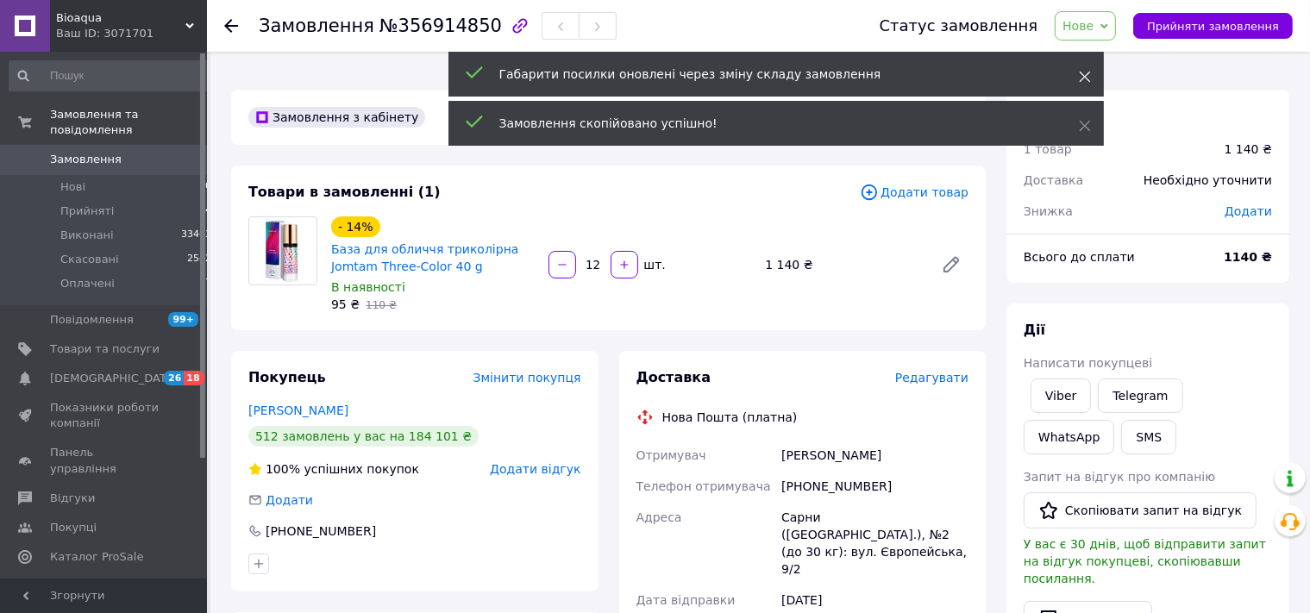
click at [1087, 71] on icon at bounding box center [1085, 77] width 12 height 12
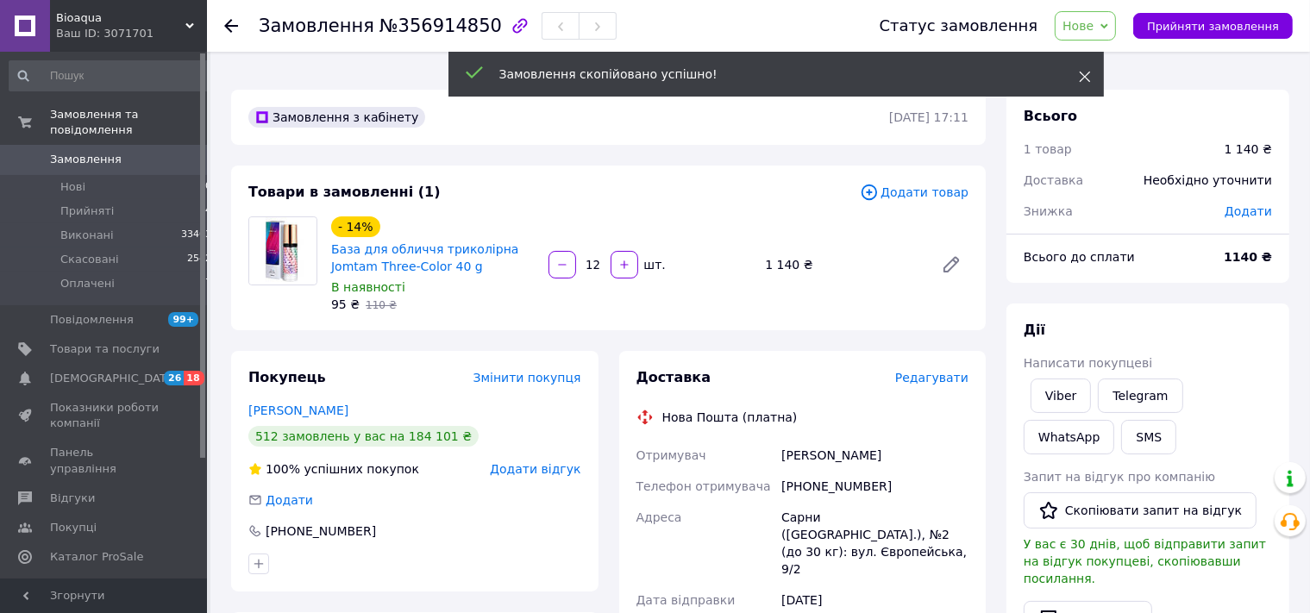
click at [1083, 74] on icon at bounding box center [1085, 77] width 12 height 12
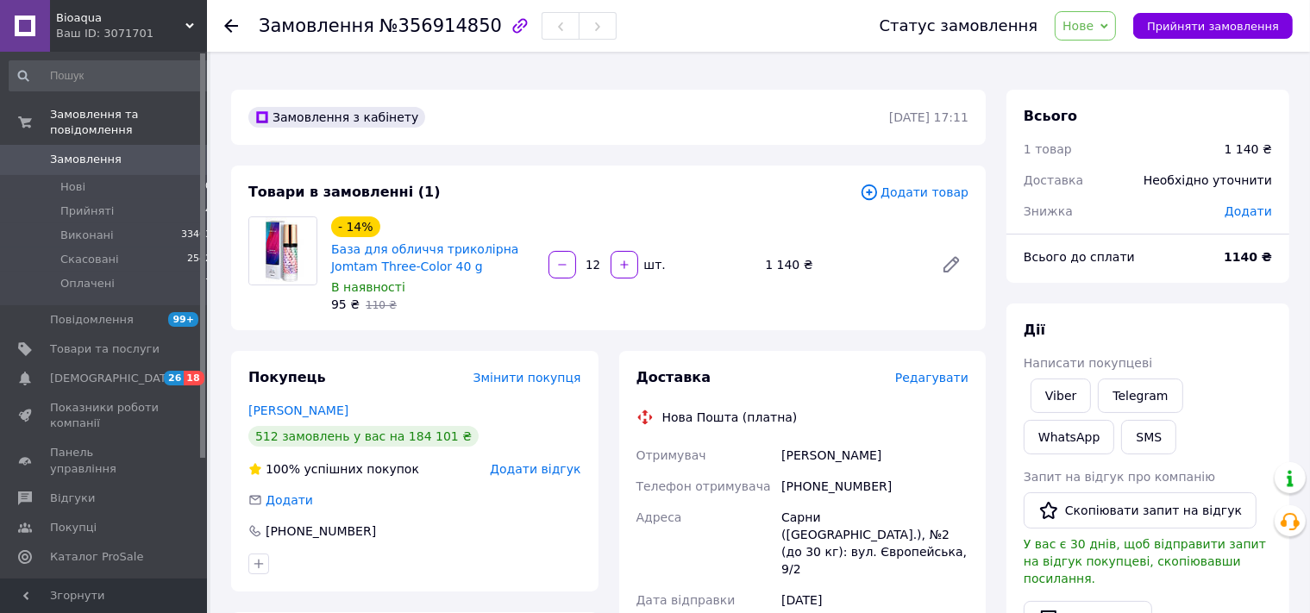
click at [951, 183] on span "Додати товар" at bounding box center [914, 192] width 109 height 19
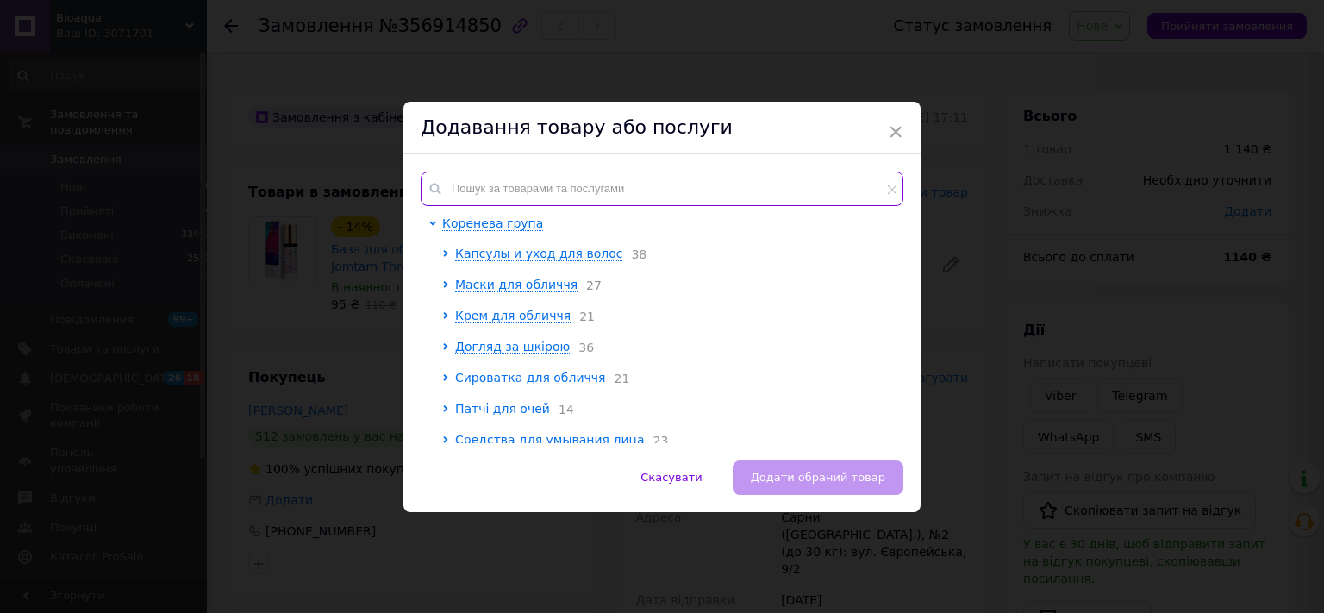
click at [653, 186] on input "text" at bounding box center [662, 189] width 483 height 34
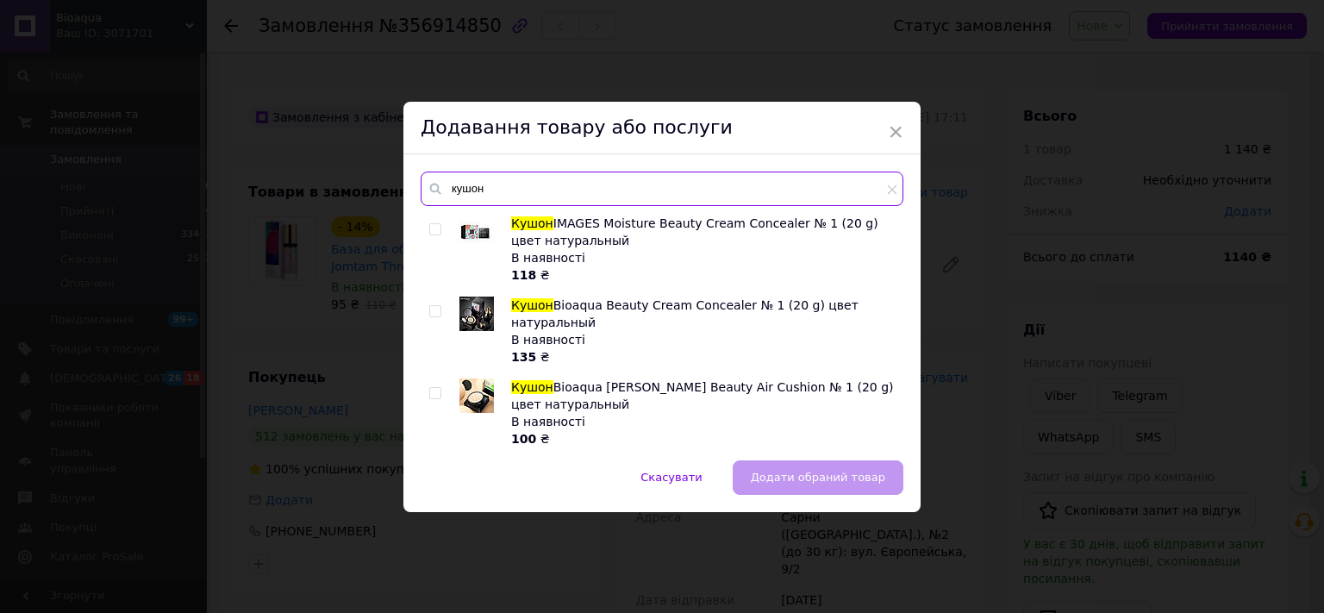
type input "кушон"
click at [433, 232] on input "checkbox" at bounding box center [434, 229] width 11 height 11
checkbox input "true"
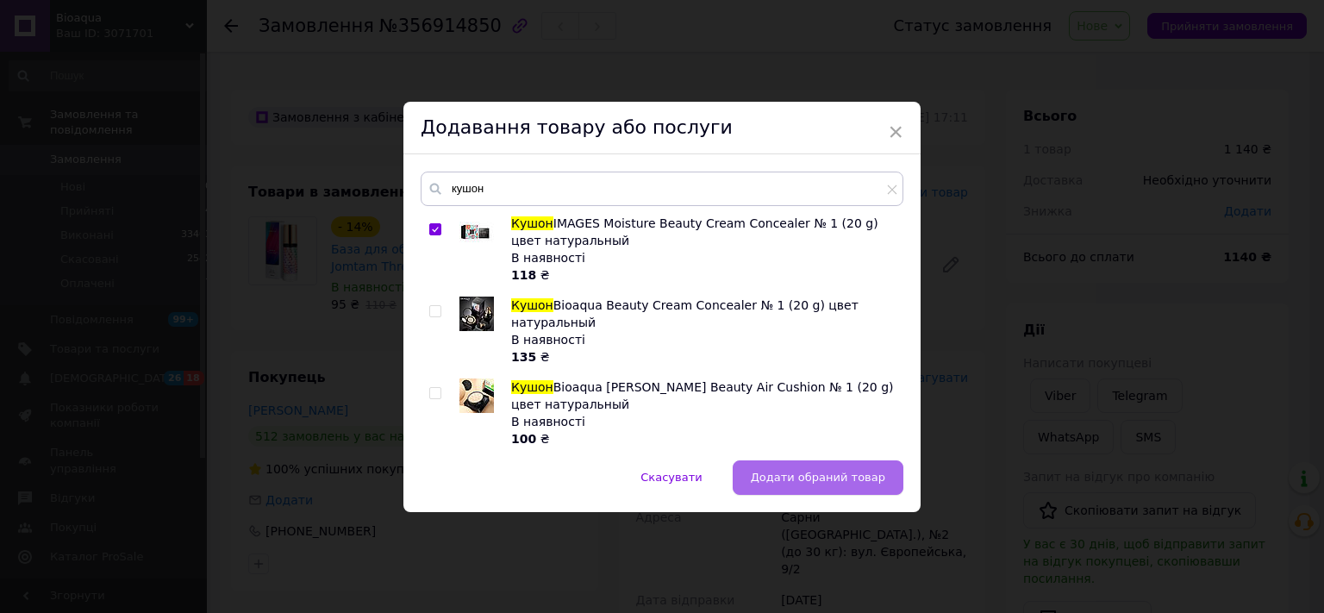
click at [771, 488] on button "Додати обраний товар" at bounding box center [818, 477] width 171 height 34
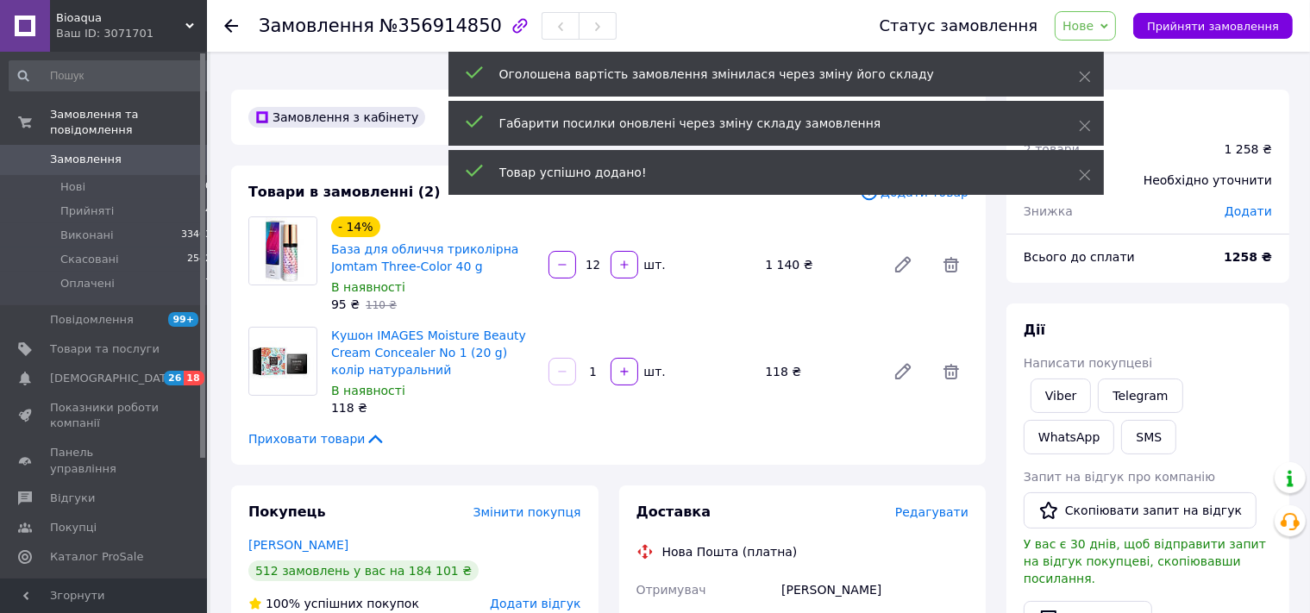
drag, startPoint x: 601, startPoint y: 358, endPoint x: 586, endPoint y: 355, distance: 14.9
click at [586, 366] on input "1" at bounding box center [593, 372] width 28 height 13
type input "20"
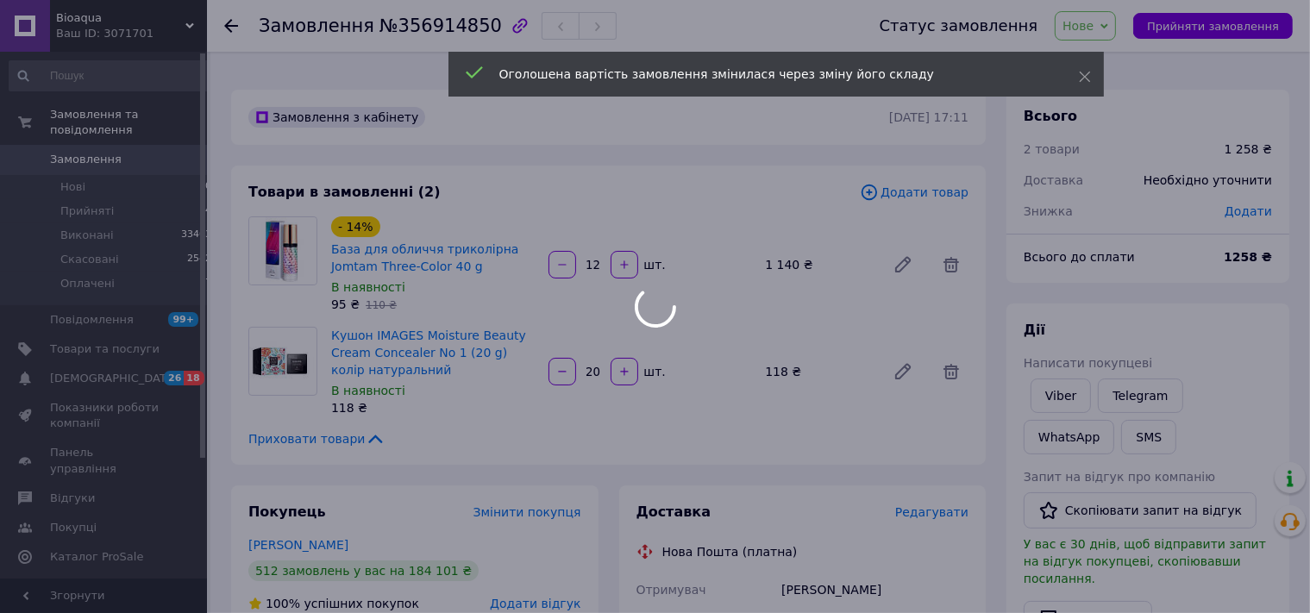
type input "20"
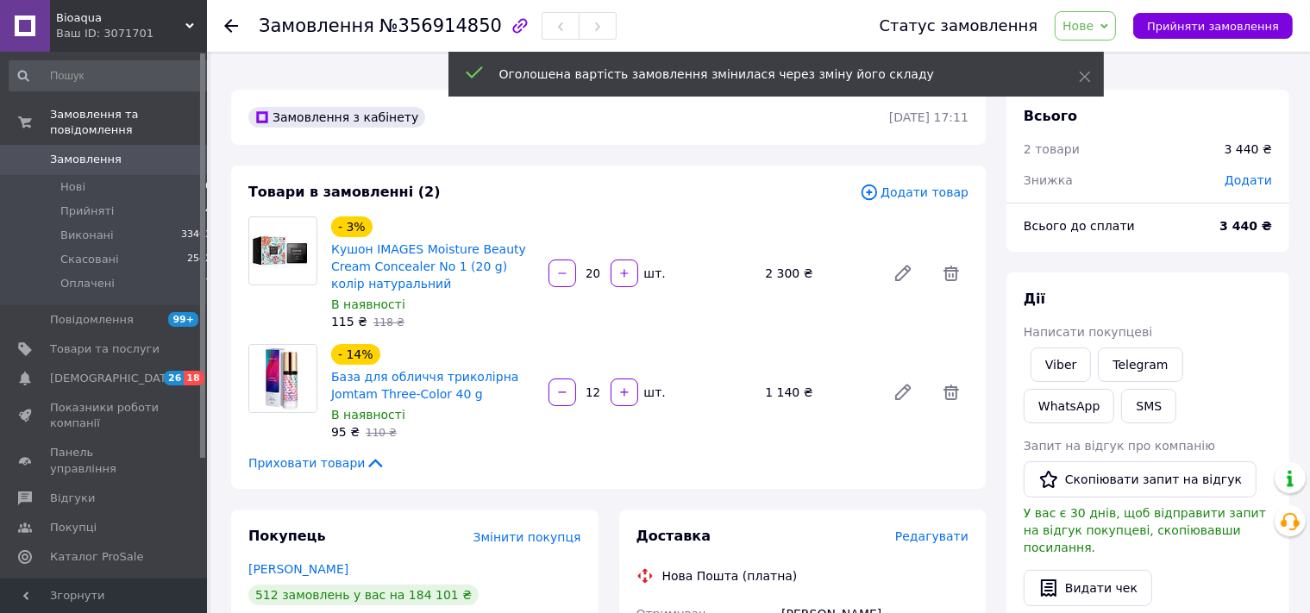
click at [599, 267] on input "20" at bounding box center [593, 273] width 28 height 13
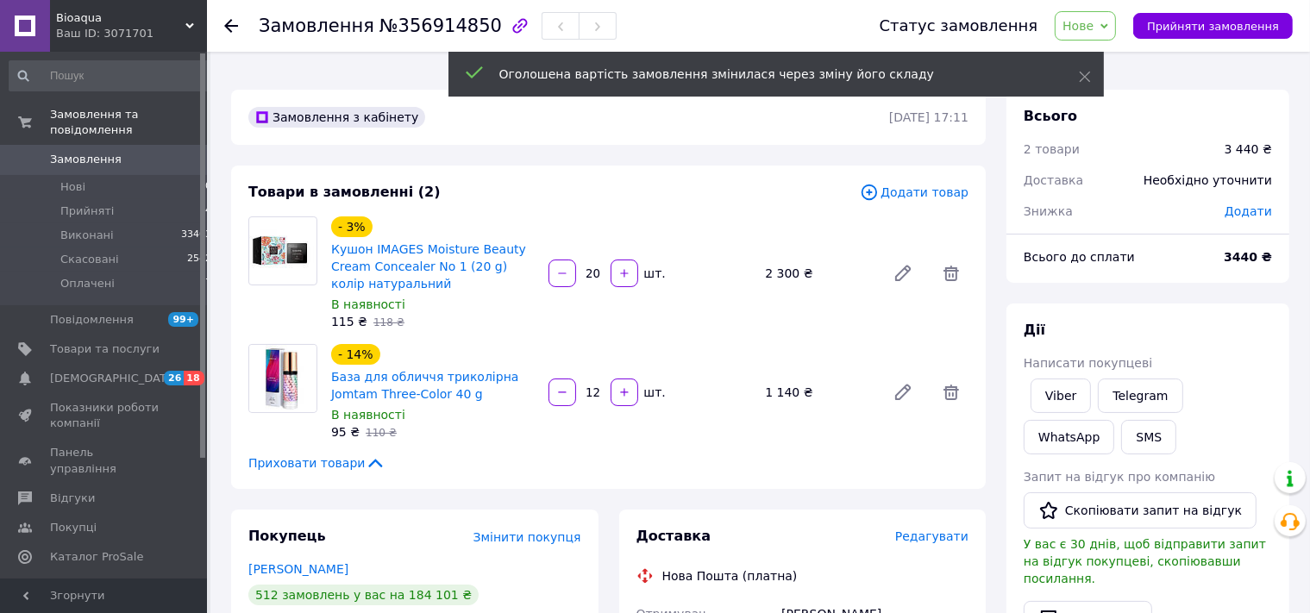
drag, startPoint x: 597, startPoint y: 373, endPoint x: 585, endPoint y: 372, distance: 13.0
click at [585, 386] on input "12" at bounding box center [593, 392] width 28 height 13
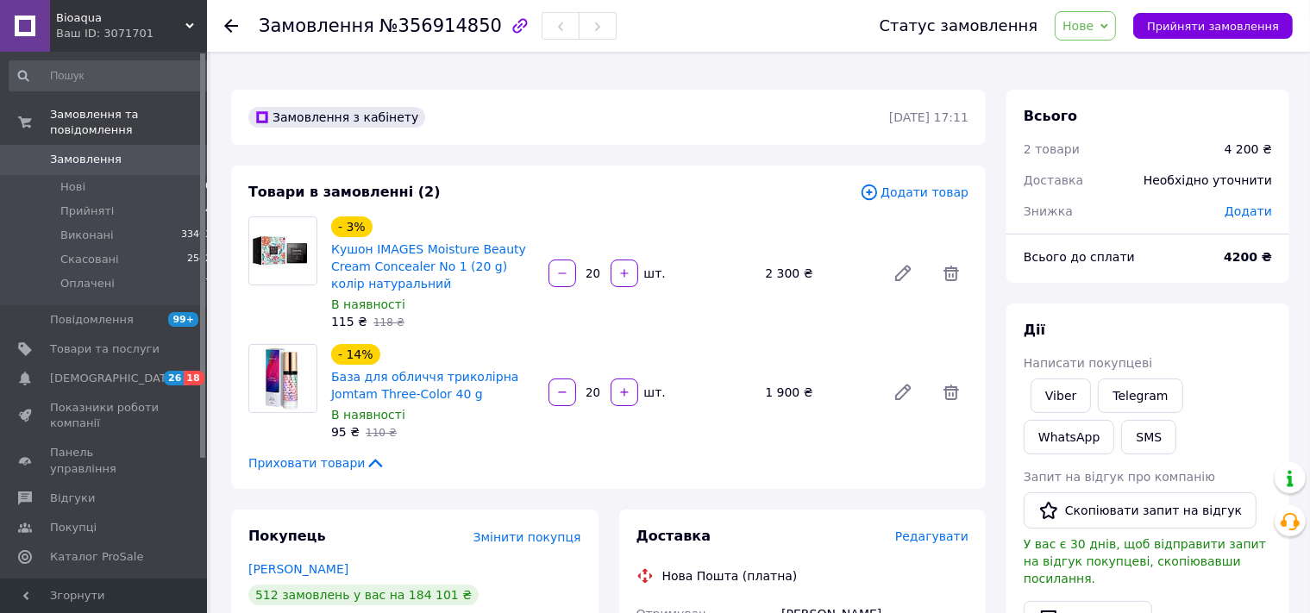
type input "20"
click at [1110, 34] on span "Нове" at bounding box center [1084, 25] width 61 height 29
click at [1108, 60] on li "Прийнято" at bounding box center [1094, 60] width 79 height 26
click at [950, 266] on icon at bounding box center [951, 274] width 16 height 16
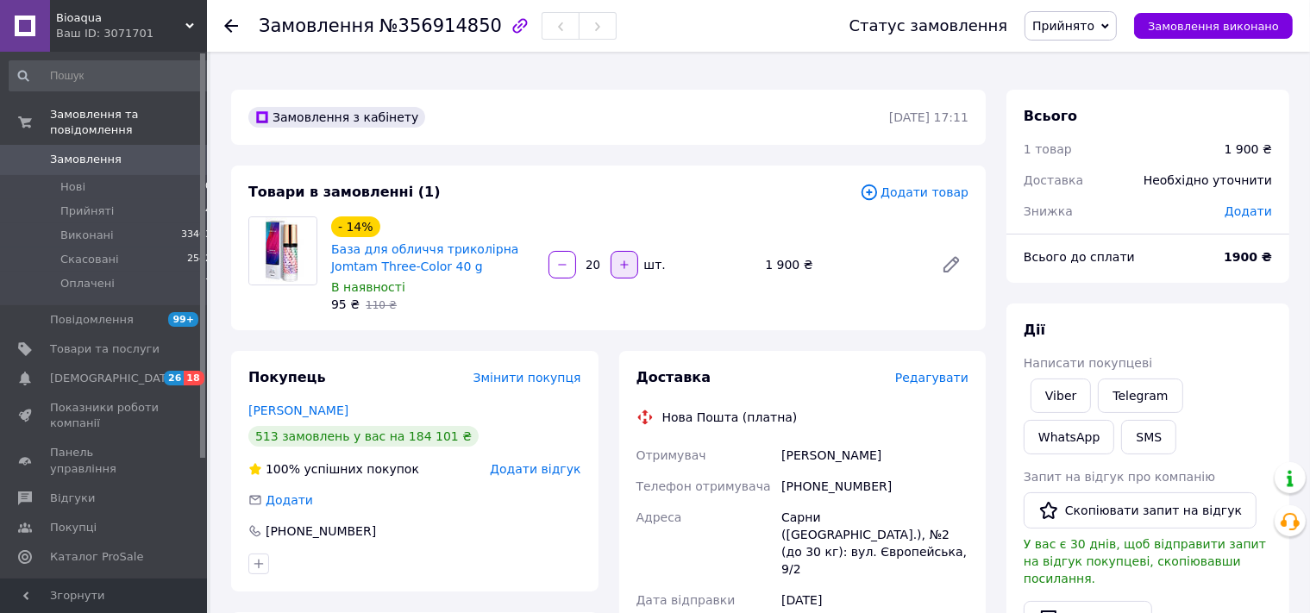
click at [633, 251] on button "button" at bounding box center [624, 265] width 28 height 28
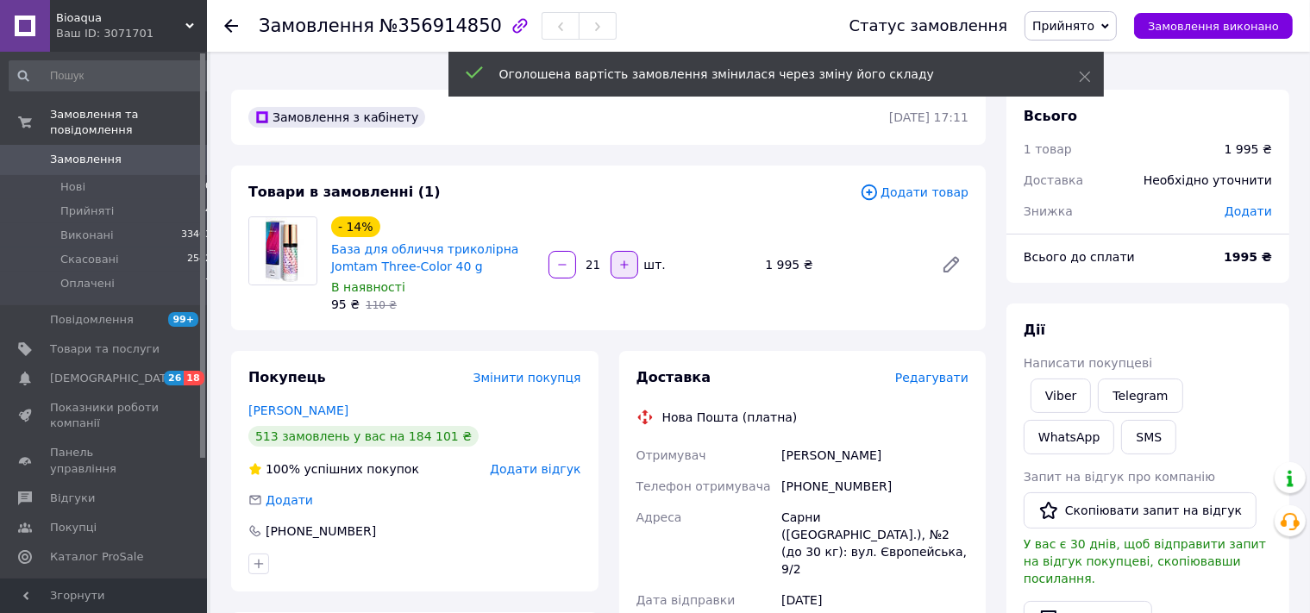
click at [626, 259] on icon "button" at bounding box center [624, 265] width 12 height 12
type input "22"
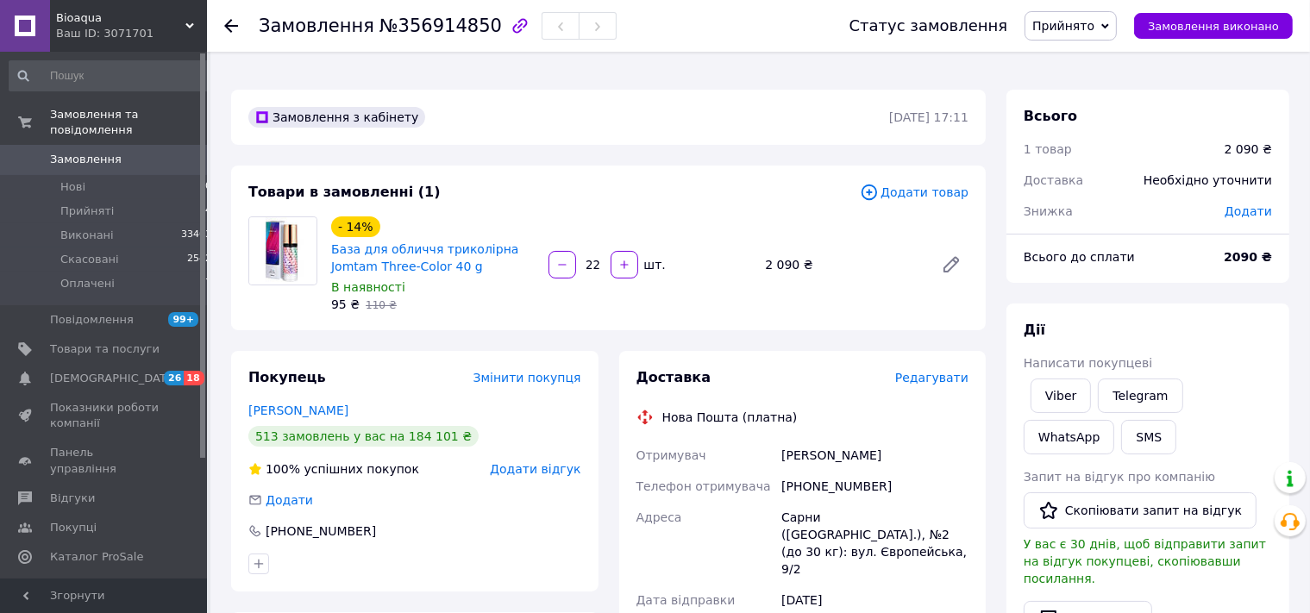
click at [1094, 28] on span "Прийнято" at bounding box center [1063, 26] width 62 height 14
click at [1102, 114] on li "Оплачено" at bounding box center [1070, 112] width 91 height 26
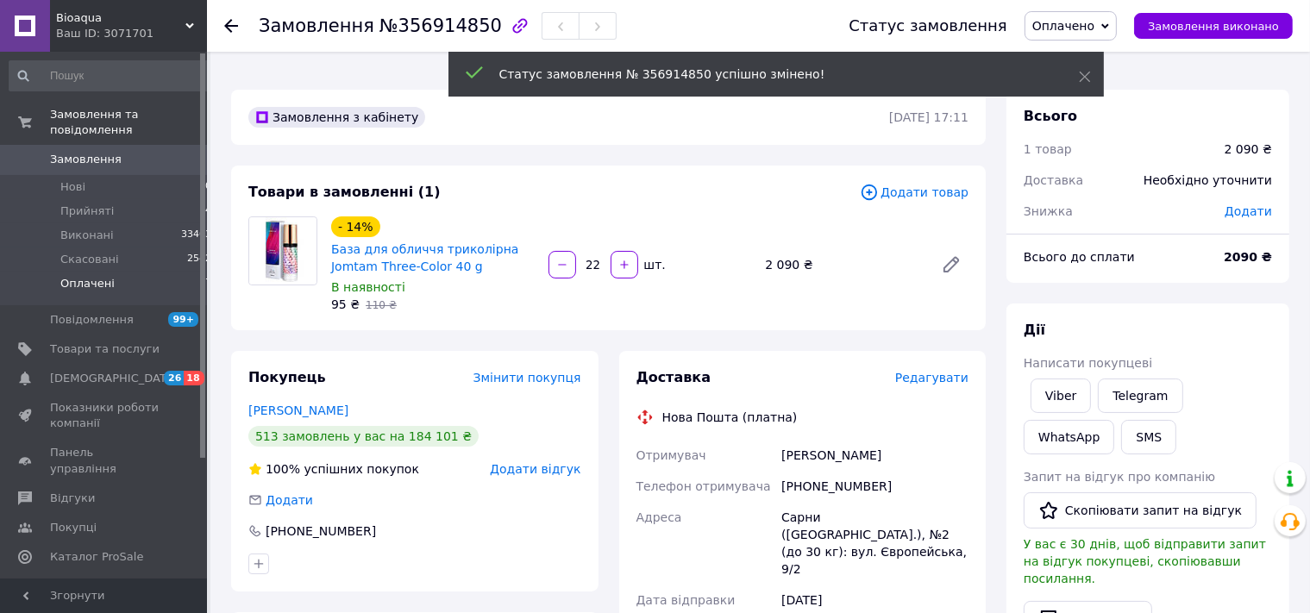
click at [84, 276] on span "Оплачені" at bounding box center [87, 284] width 54 height 16
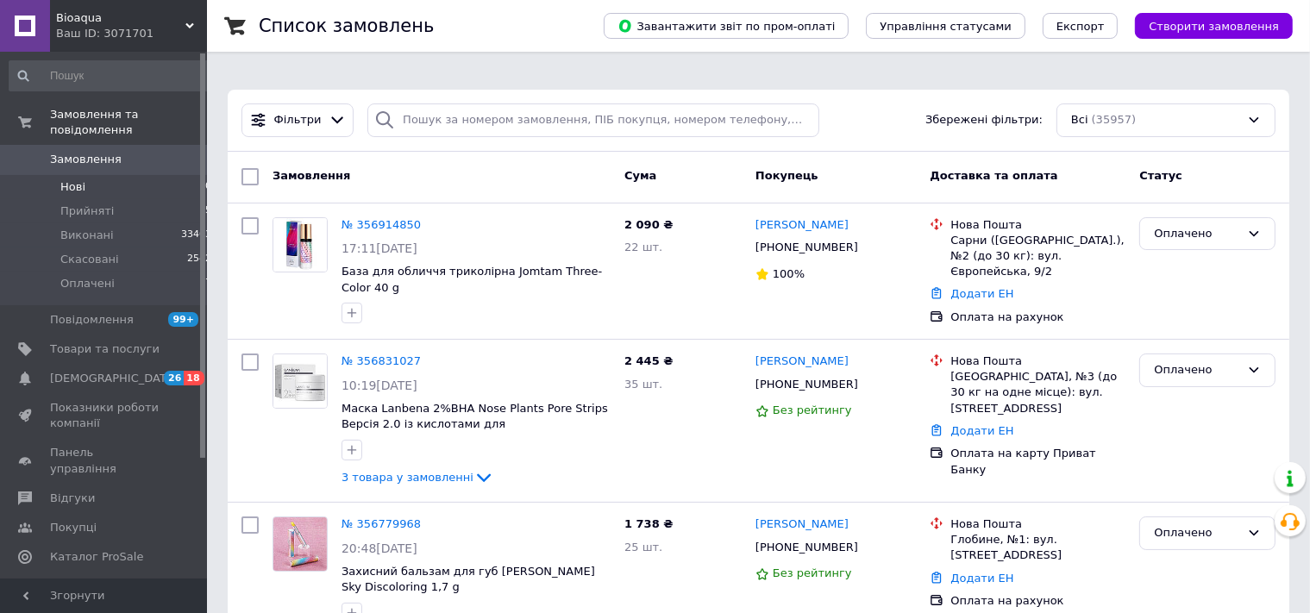
click at [97, 177] on li "Нові 0" at bounding box center [111, 187] width 222 height 24
